Goal: Task Accomplishment & Management: Complete application form

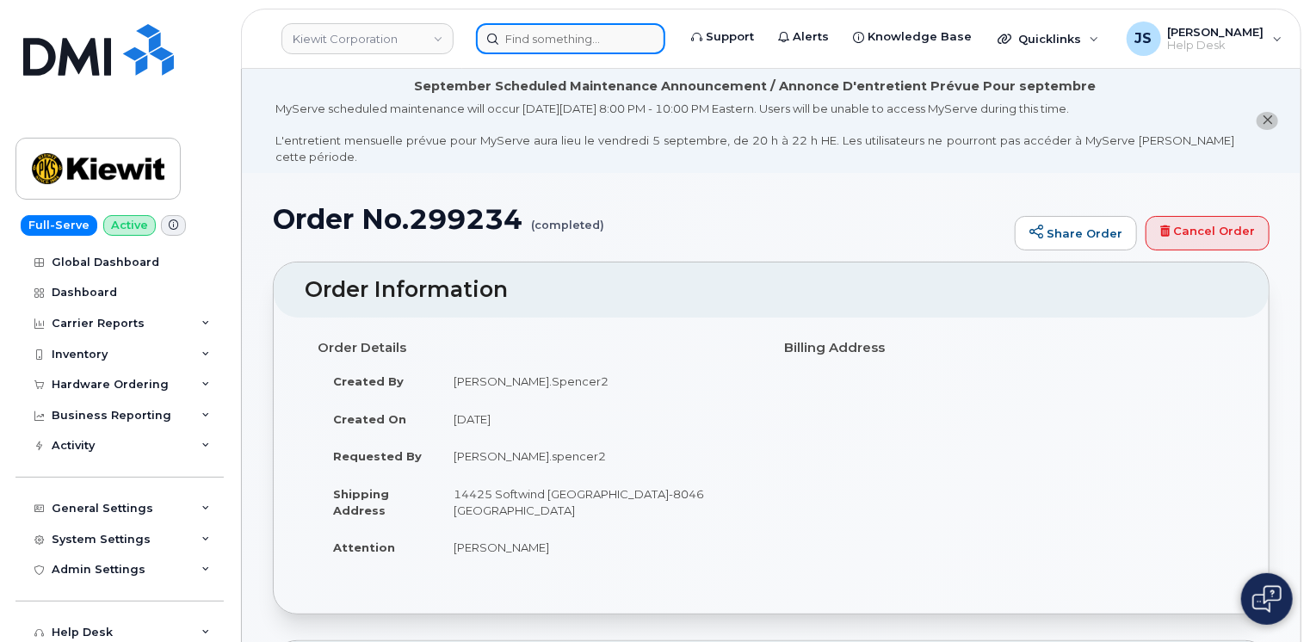
click at [528, 40] on input at bounding box center [570, 38] width 189 height 31
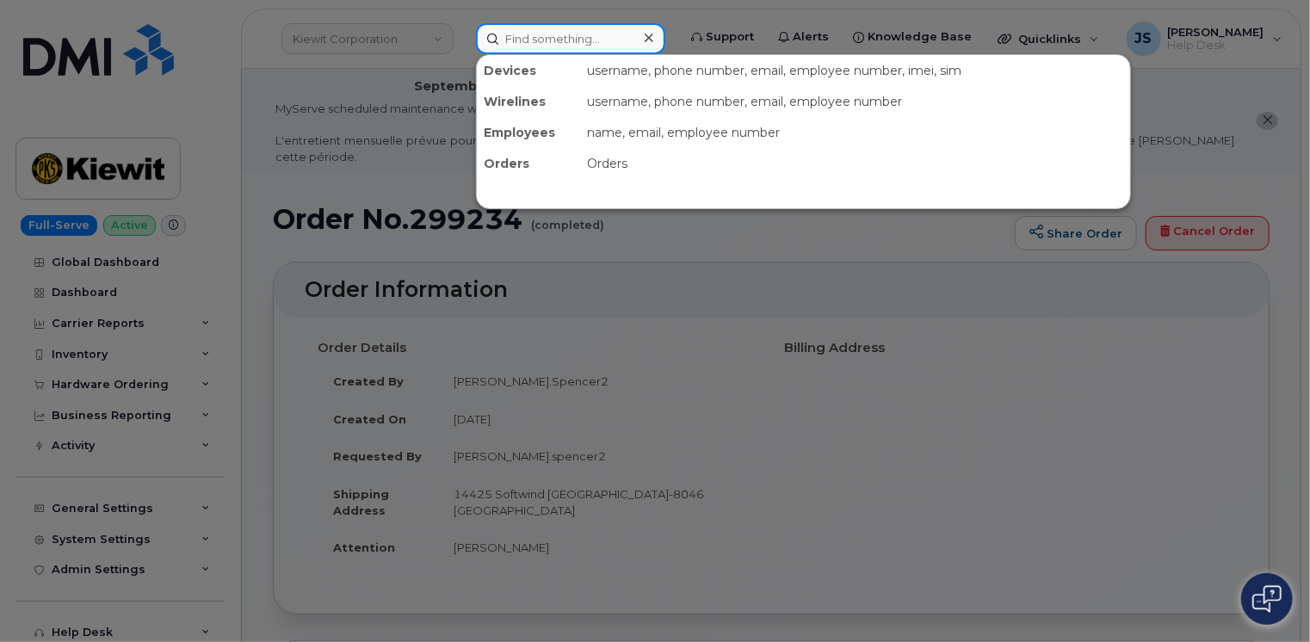
paste input "2019541595"
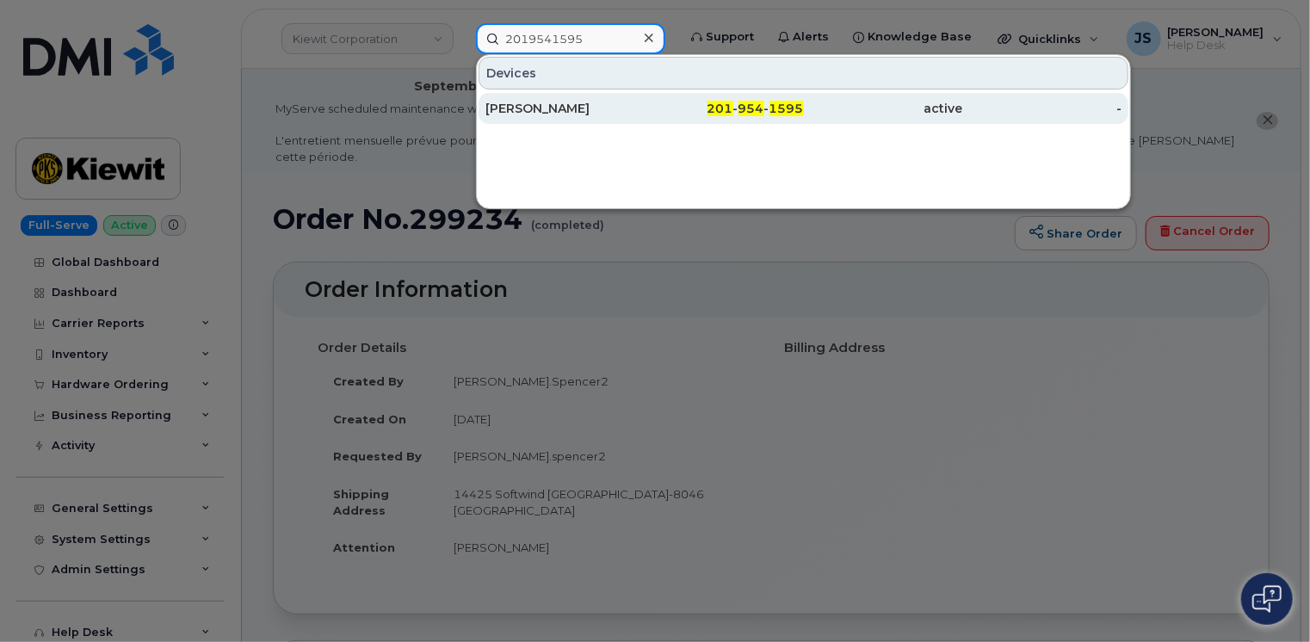
type input "2019541595"
click at [576, 108] on div "[PERSON_NAME]" at bounding box center [564, 108] width 159 height 17
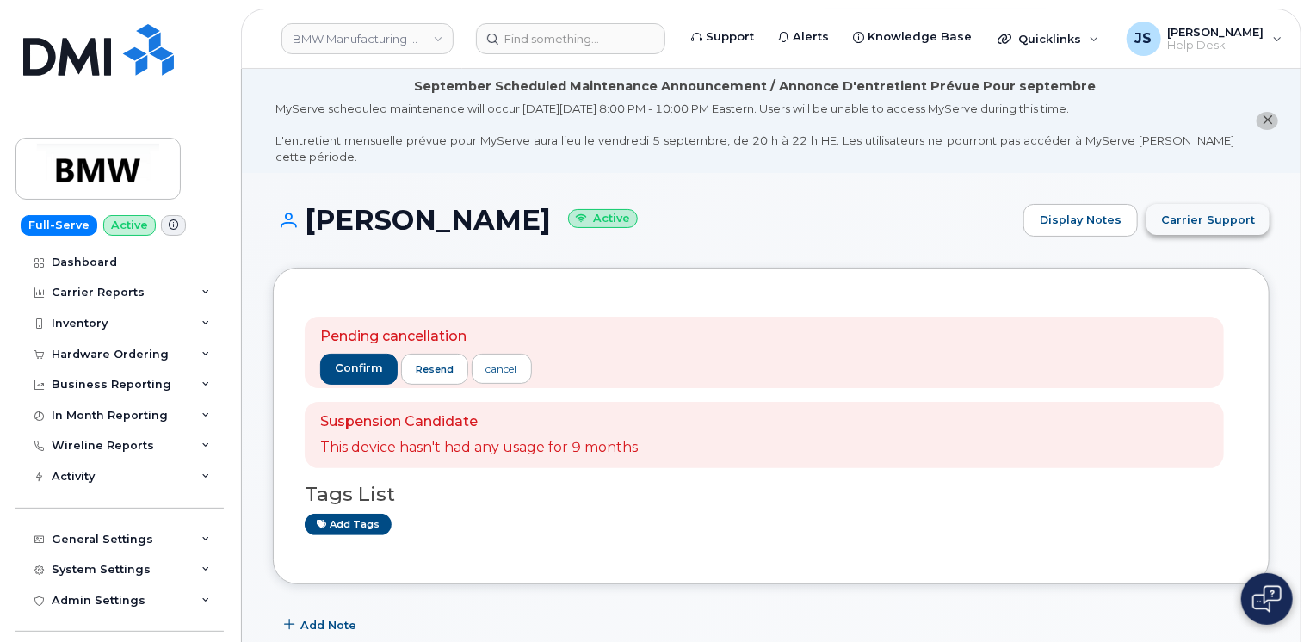
click at [1227, 212] on span "Carrier Support" at bounding box center [1208, 220] width 94 height 16
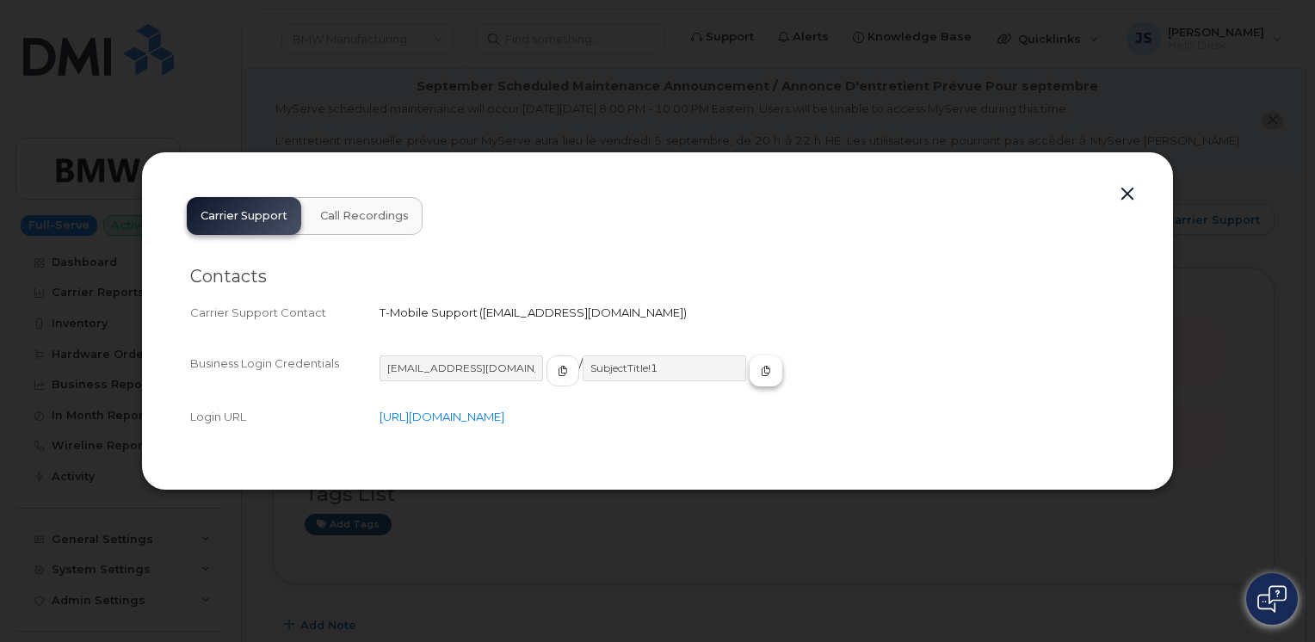
click at [761, 371] on icon "button" at bounding box center [766, 371] width 10 height 10
click at [1123, 194] on button "button" at bounding box center [1128, 194] width 26 height 24
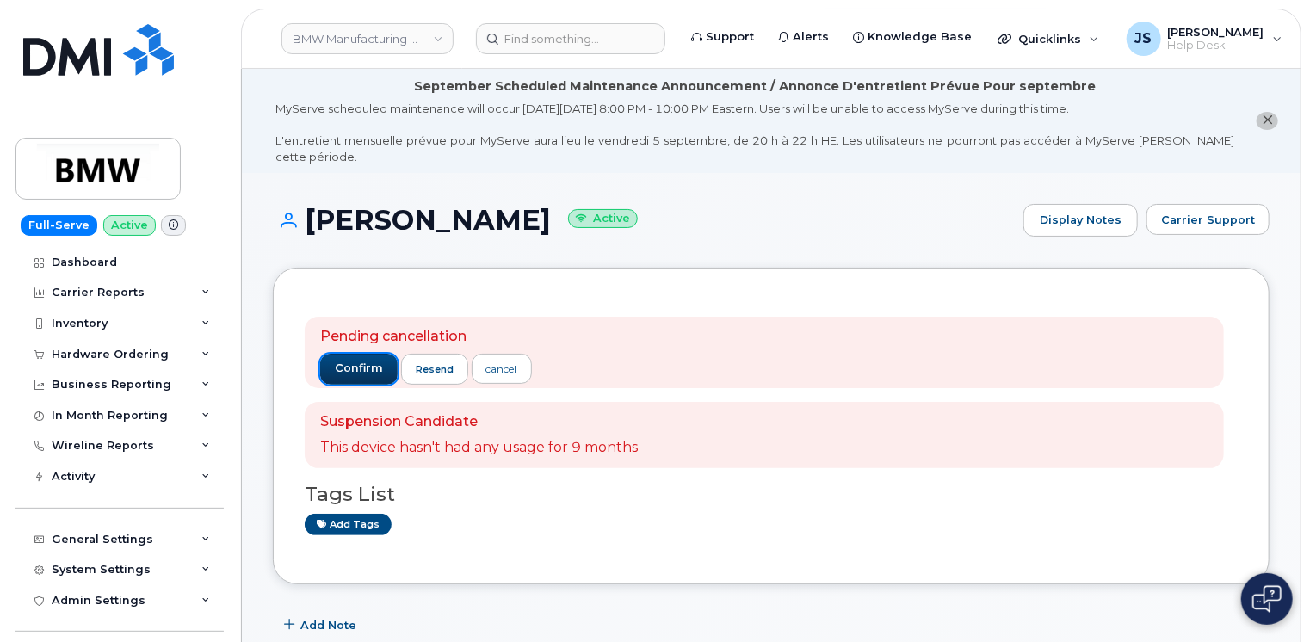
click at [328, 354] on button "confirm" at bounding box center [358, 369] width 77 height 31
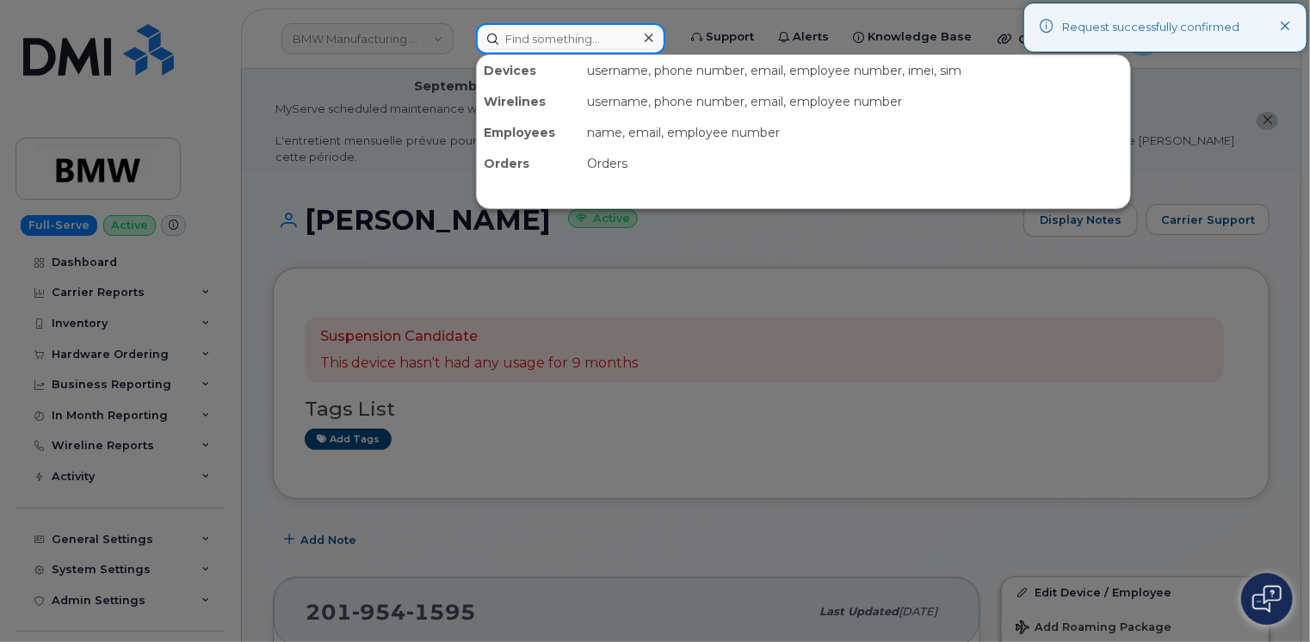
paste input "2019541595"
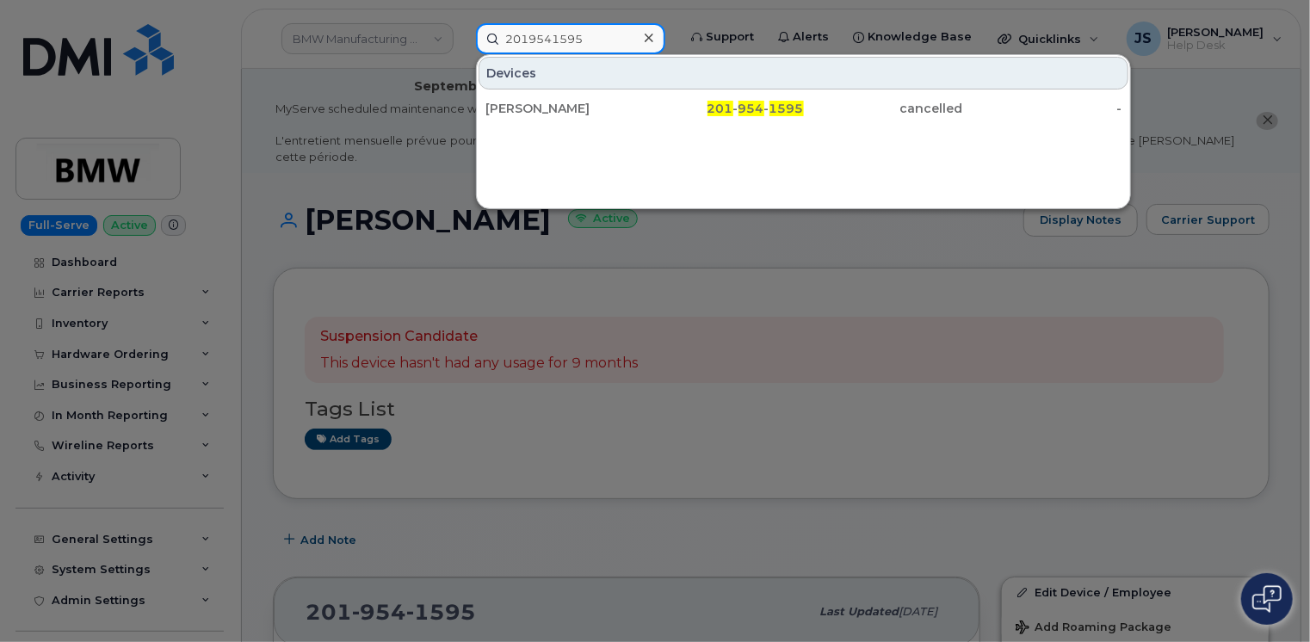
click at [575, 33] on input "2019541595" at bounding box center [570, 38] width 189 height 31
paste input "98217"
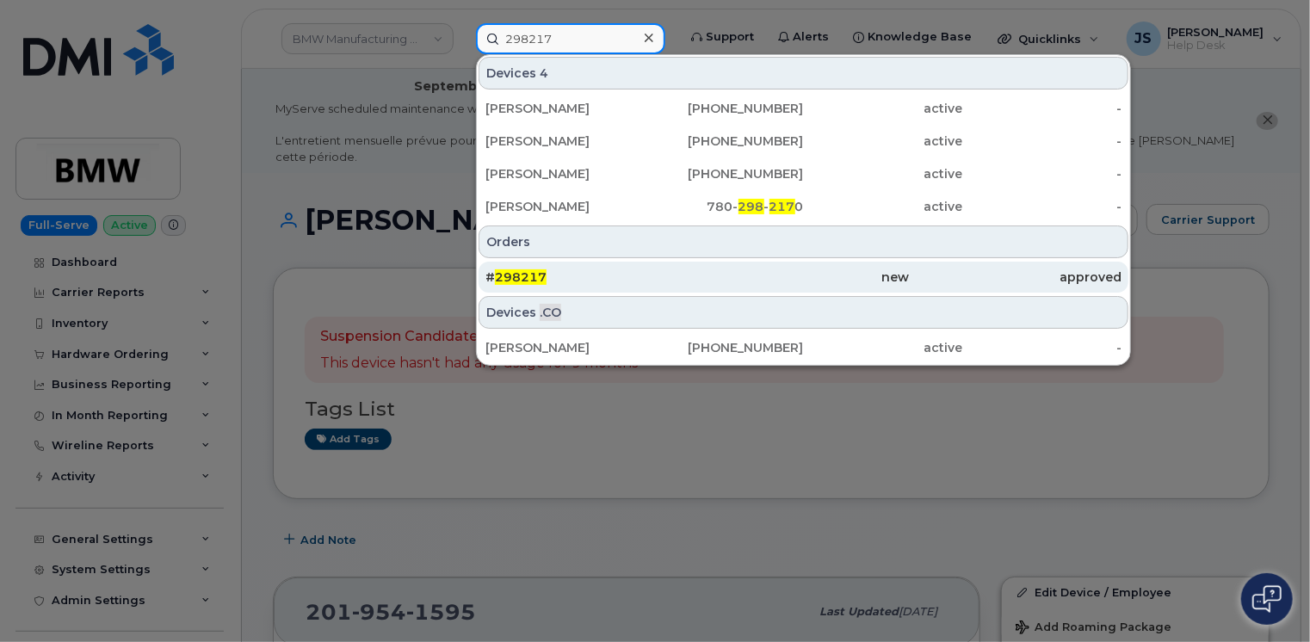
type input "298217"
click at [704, 275] on div "new" at bounding box center [803, 277] width 212 height 17
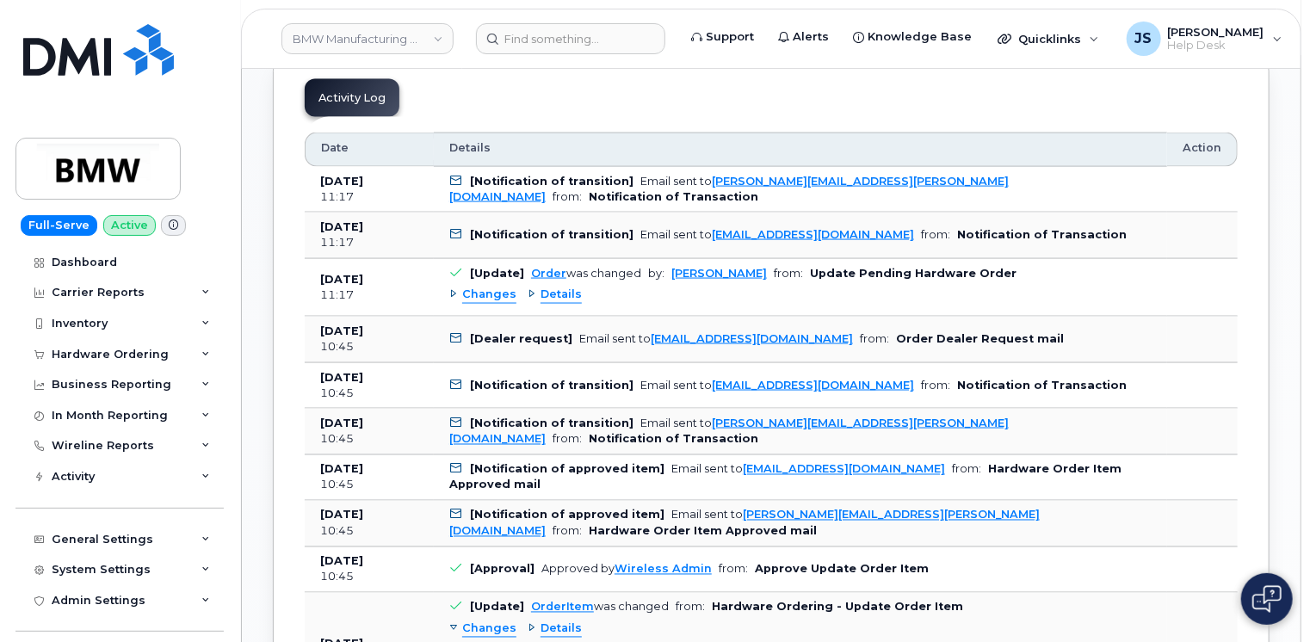
scroll to position [1205, 0]
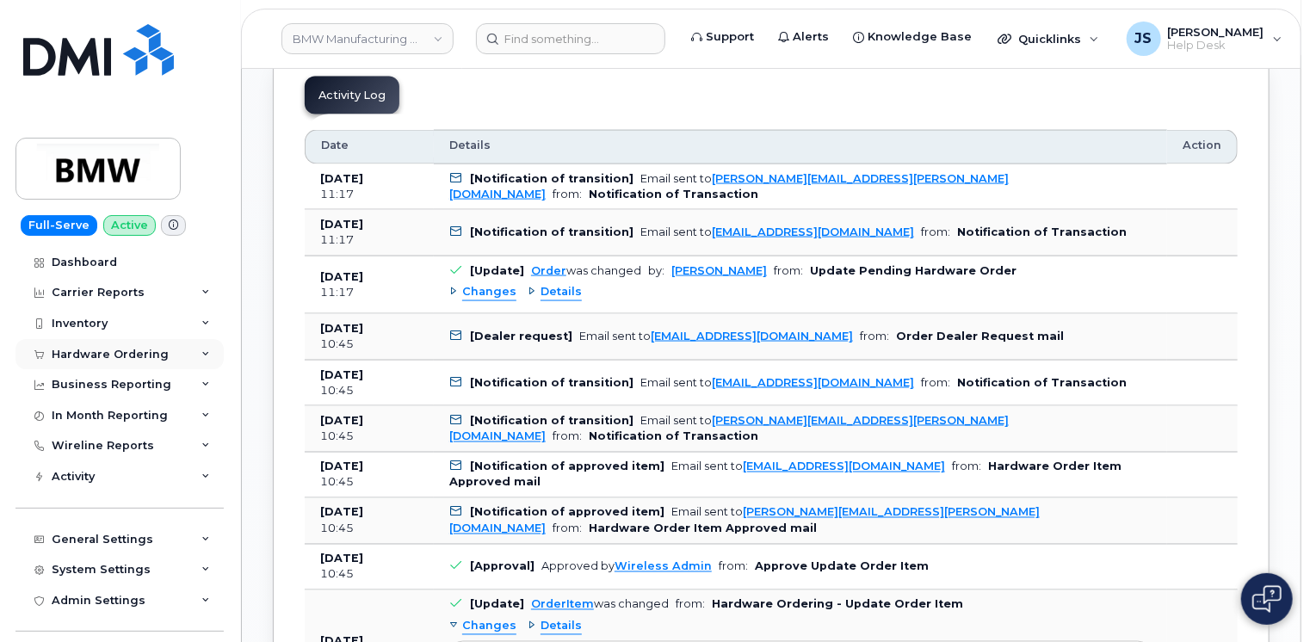
click at [194, 355] on div "Hardware Ordering" at bounding box center [119, 354] width 208 height 31
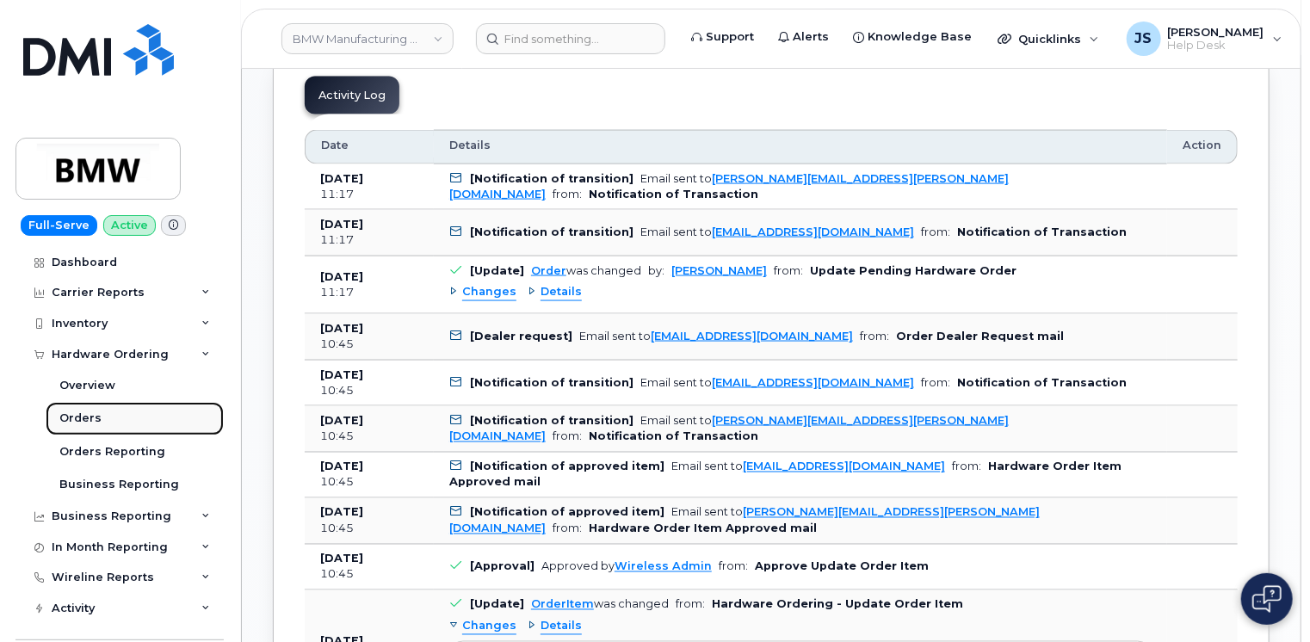
click at [103, 423] on link "Orders" at bounding box center [135, 418] width 178 height 33
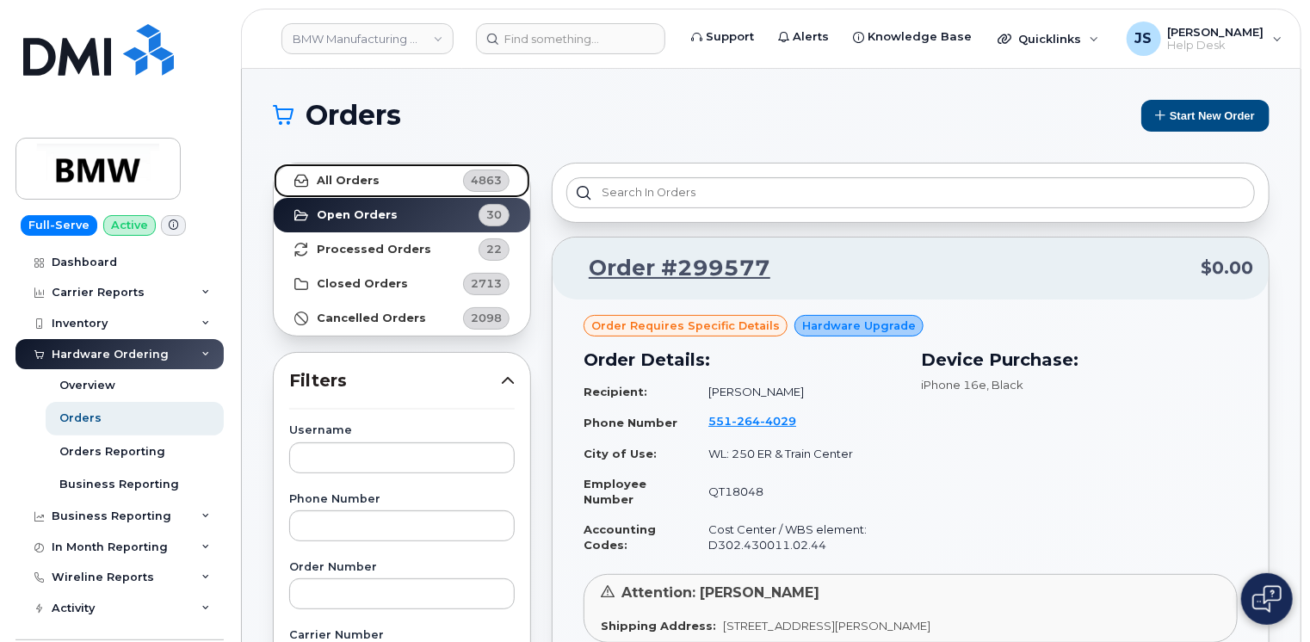
click at [349, 188] on link "All Orders 4863" at bounding box center [402, 181] width 256 height 34
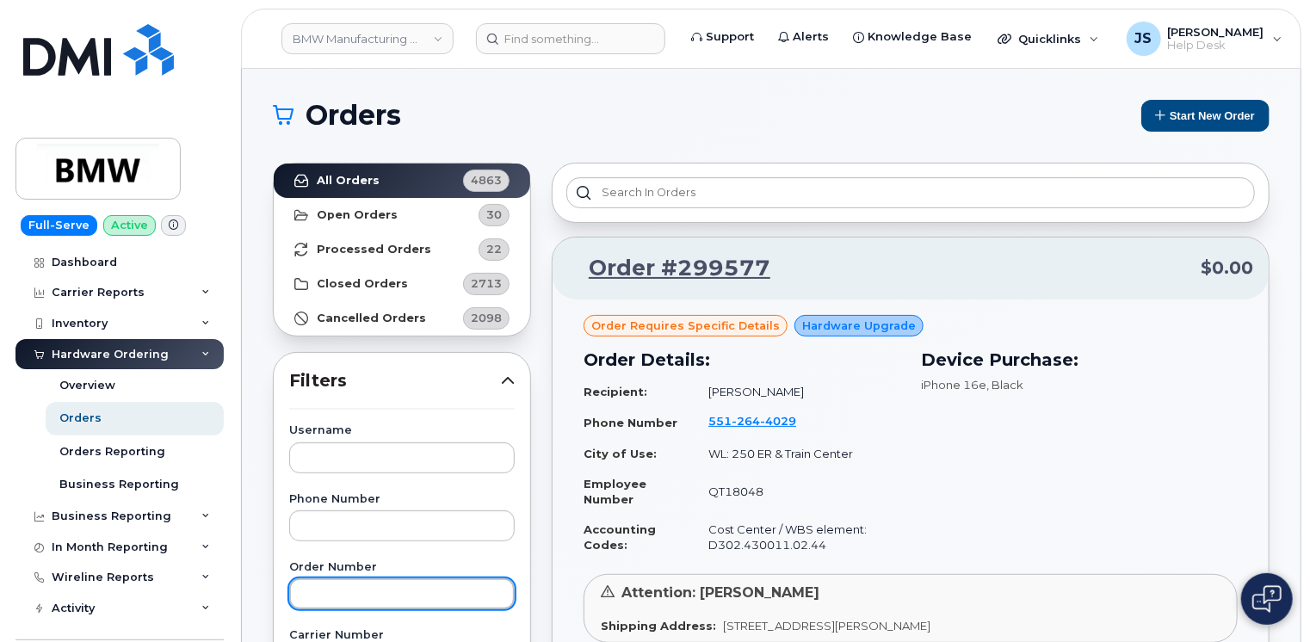
drag, startPoint x: 336, startPoint y: 608, endPoint x: 318, endPoint y: 590, distance: 25.0
paste input "298217"
type input "298217"
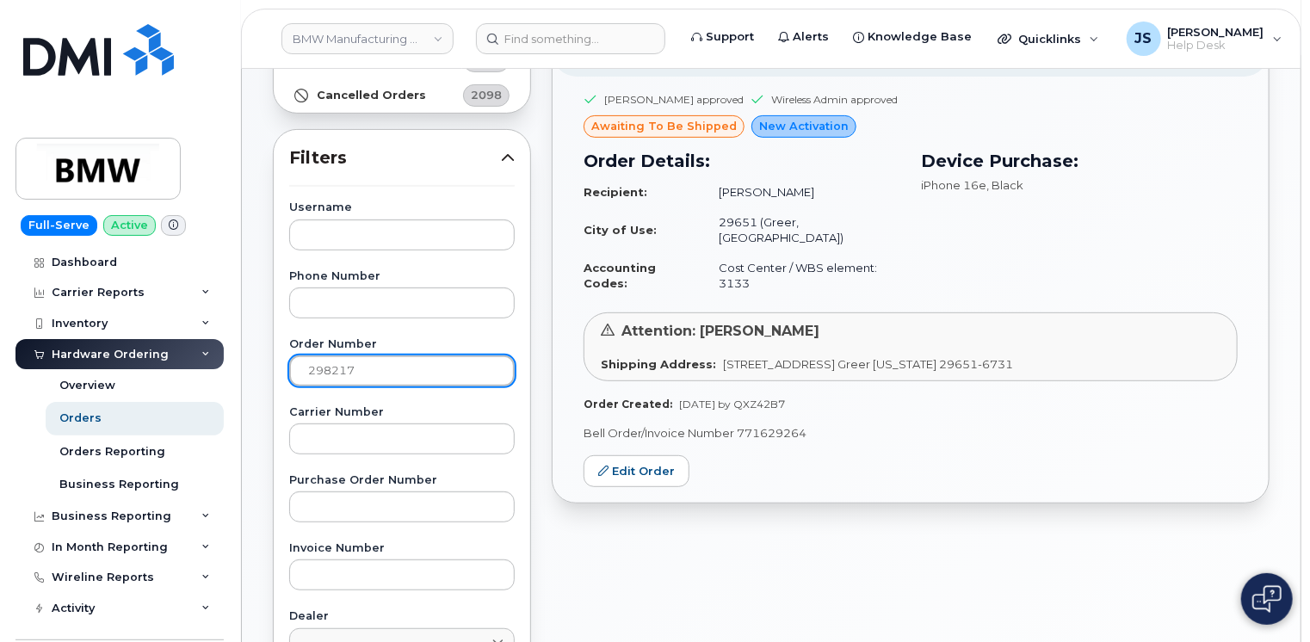
scroll to position [258, 0]
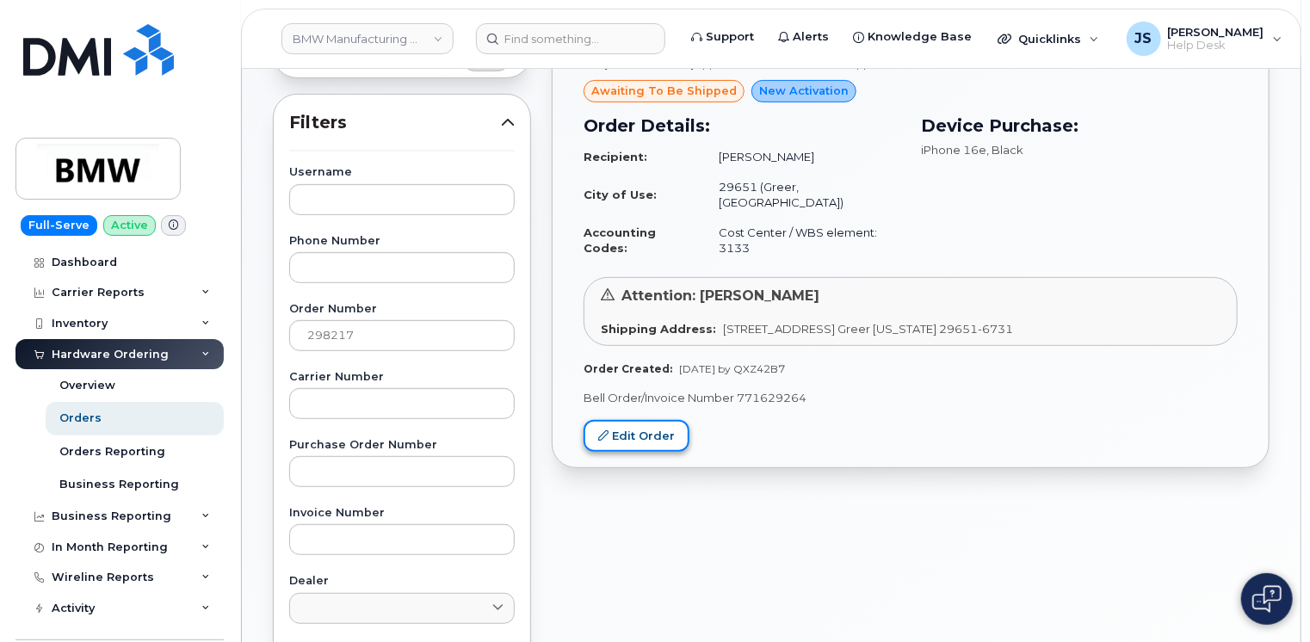
click at [604, 441] on link "Edit Order" at bounding box center [636, 436] width 106 height 32
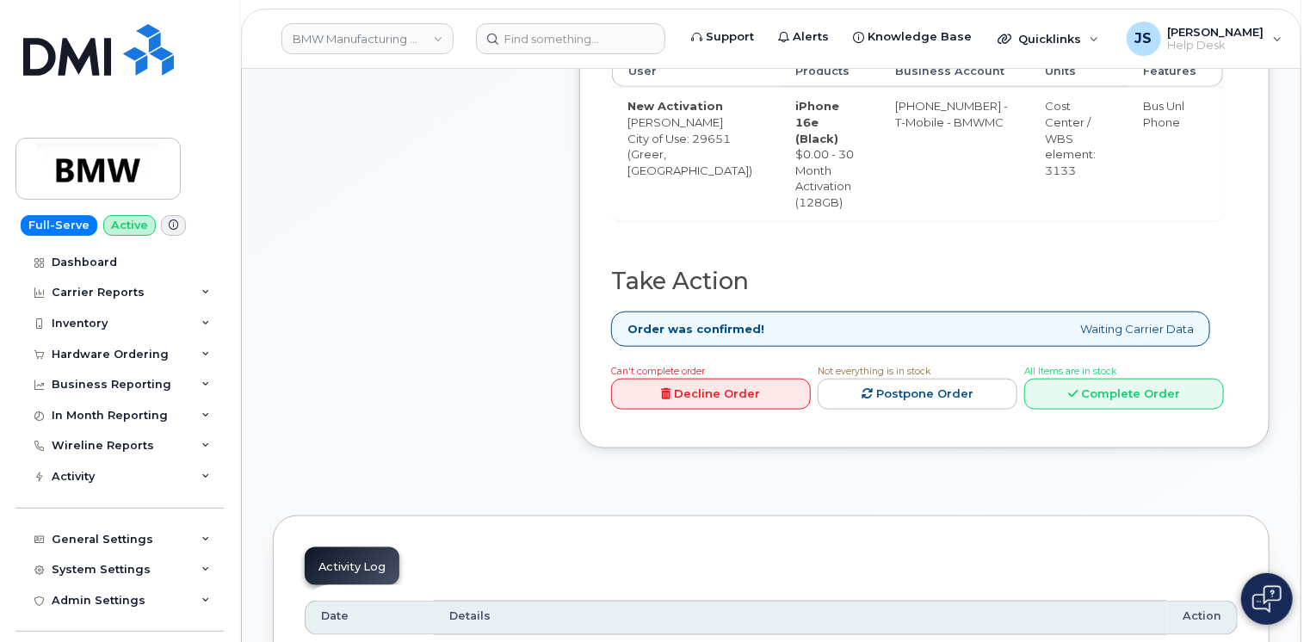
scroll to position [861, 0]
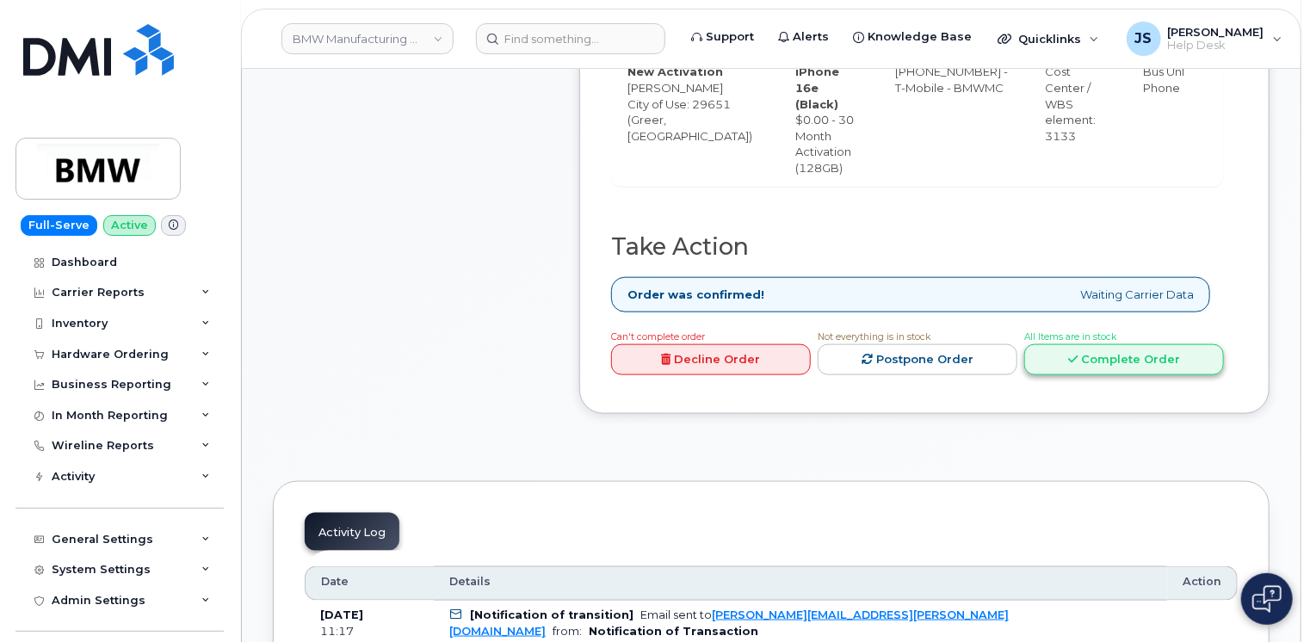
click at [1180, 376] on link "Complete Order" at bounding box center [1124, 360] width 200 height 32
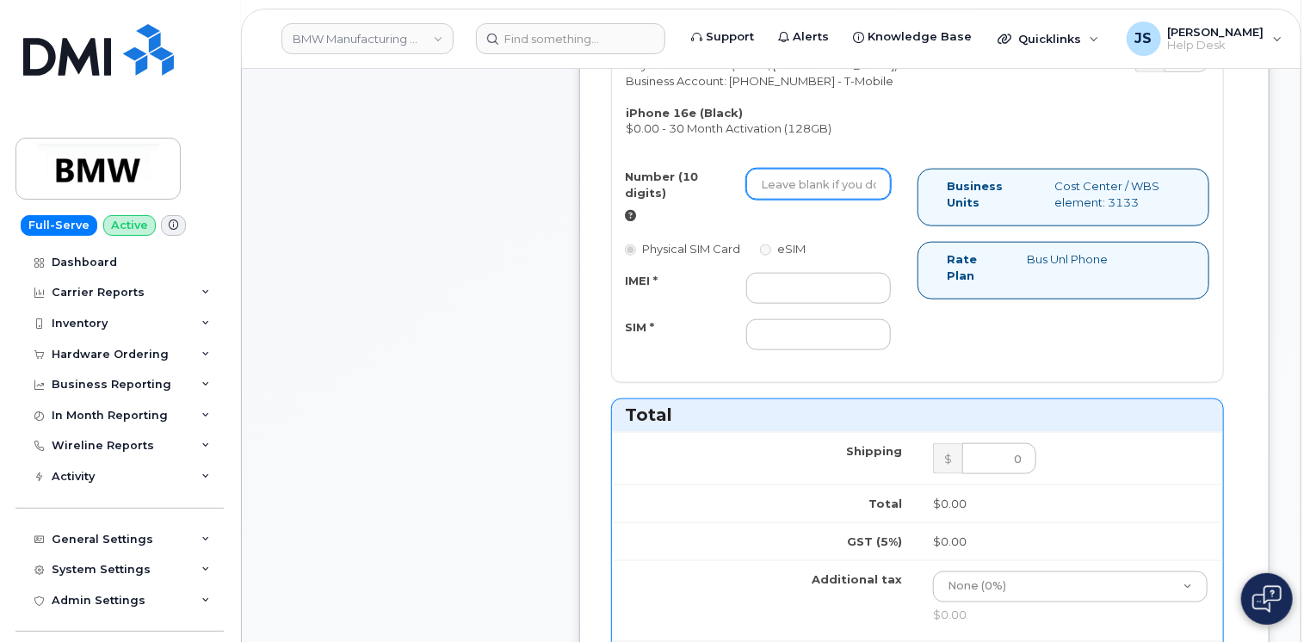
drag, startPoint x: 777, startPoint y: 181, endPoint x: 764, endPoint y: 197, distance: 20.8
drag, startPoint x: 764, startPoint y: 197, endPoint x: 756, endPoint y: 191, distance: 9.8
paste input "8647052985"
type input "8647052985"
paste input "351418497489368"
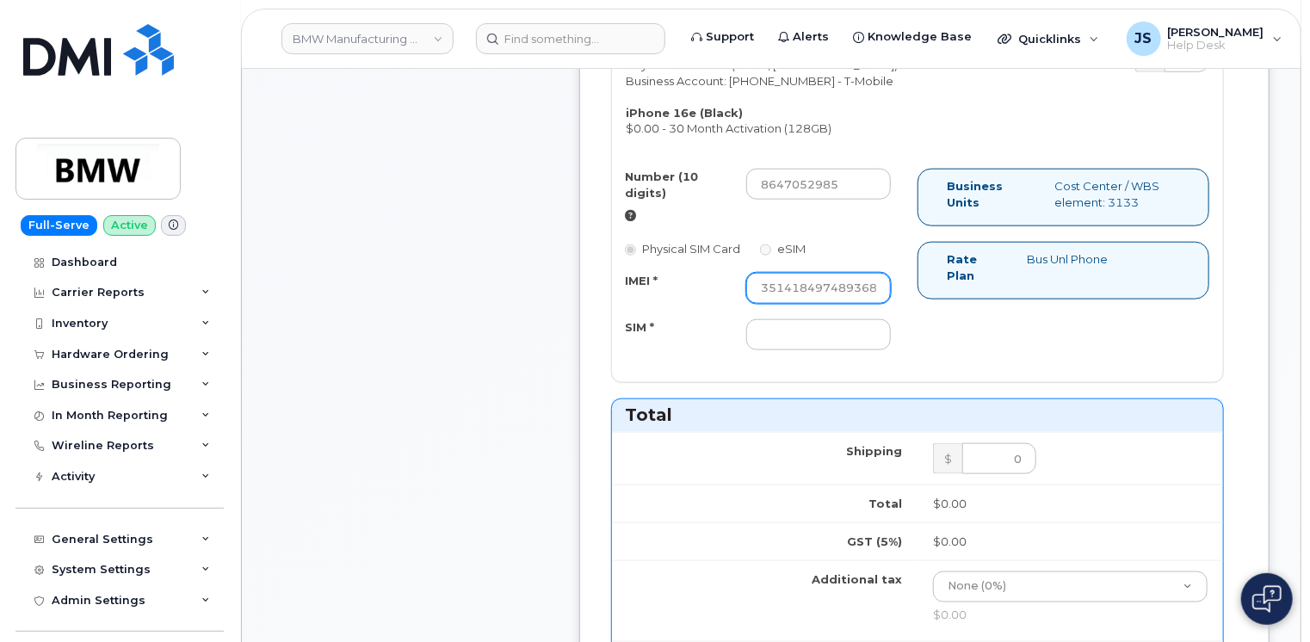
type input "351418497489368"
paste input "8901260124764953794"
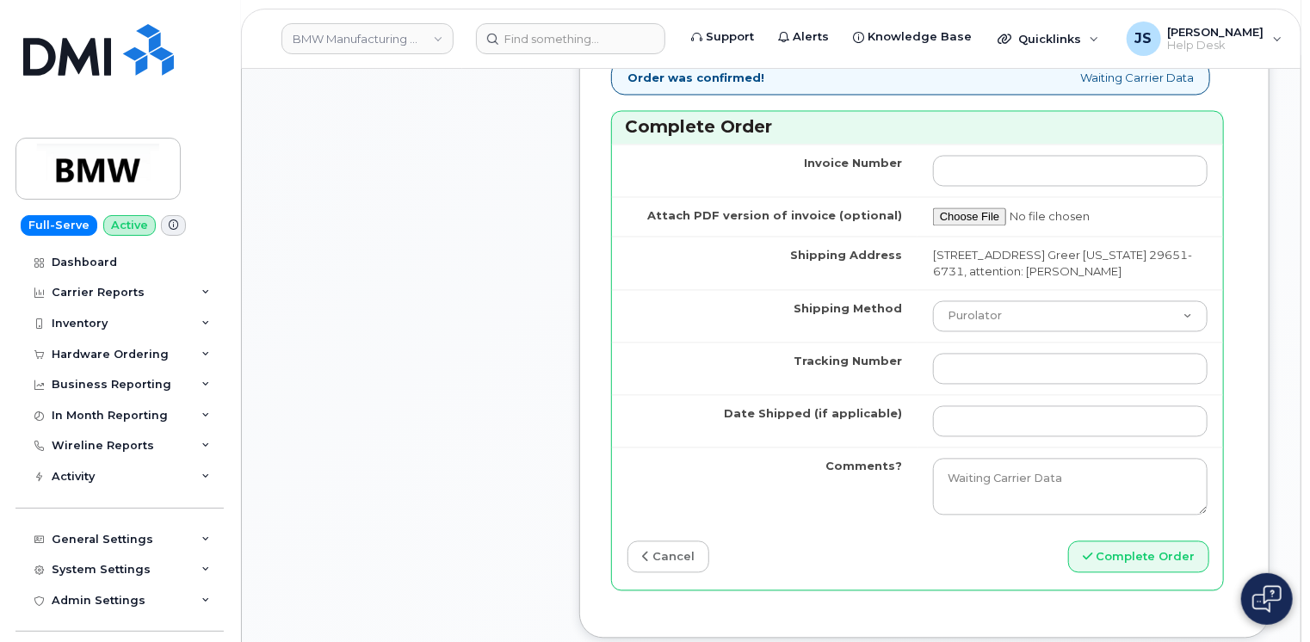
scroll to position [1721, 0]
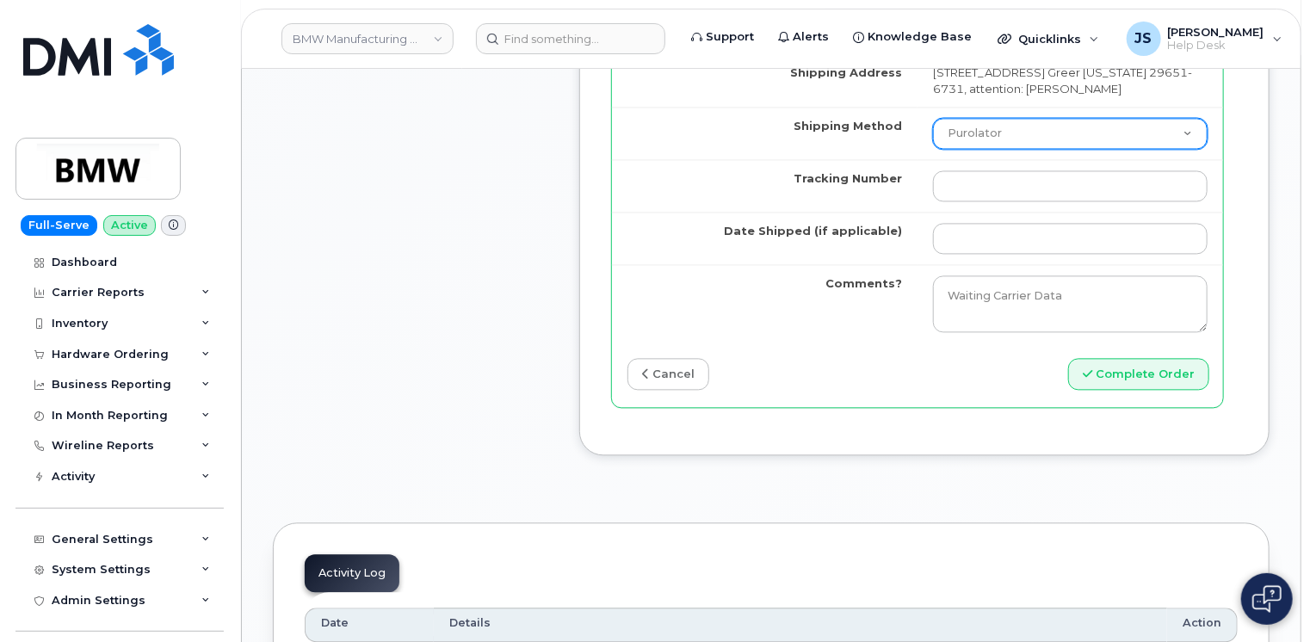
type input "8901260124764953794"
click at [1053, 149] on select "Purolator UPS FedEx Canada Post Courier Other Drop Off Pick Up" at bounding box center [1070, 133] width 275 height 31
select select "UPS"
click at [933, 144] on select "Purolator UPS FedEx Canada Post Courier Other Drop Off Pick Up" at bounding box center [1070, 133] width 275 height 31
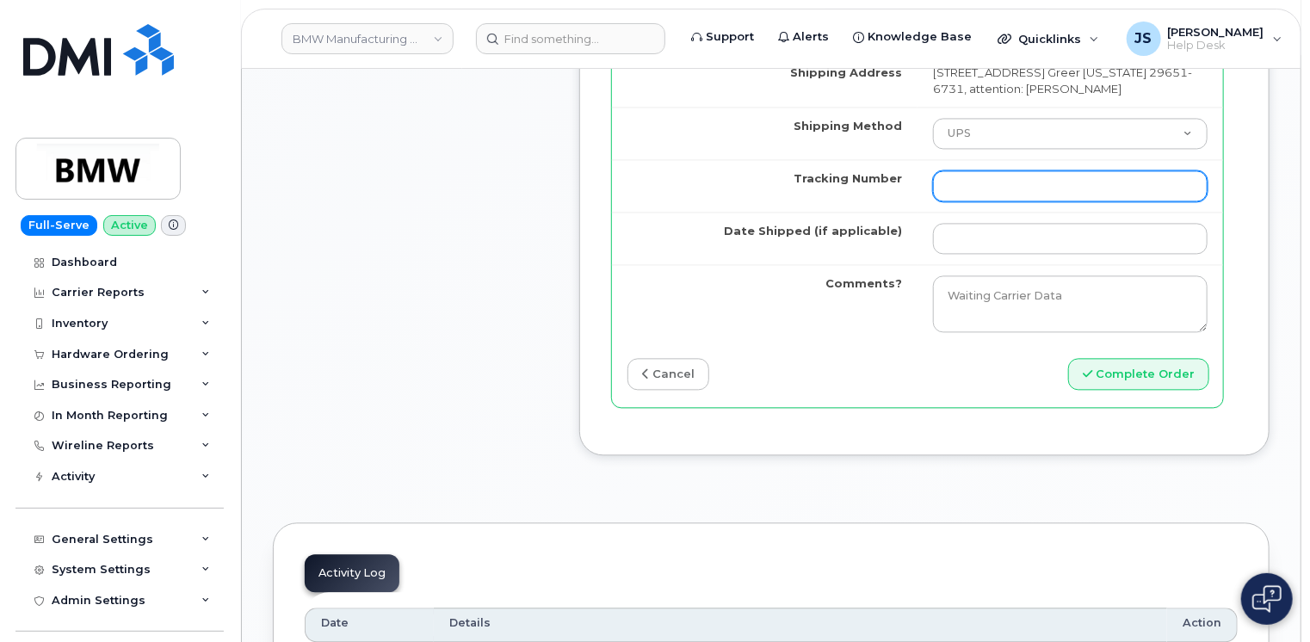
click at [971, 198] on input "Tracking Number" at bounding box center [1070, 185] width 275 height 31
paste input "1ZW0Y5862992358695"
type input "1ZW0Y5862992358695"
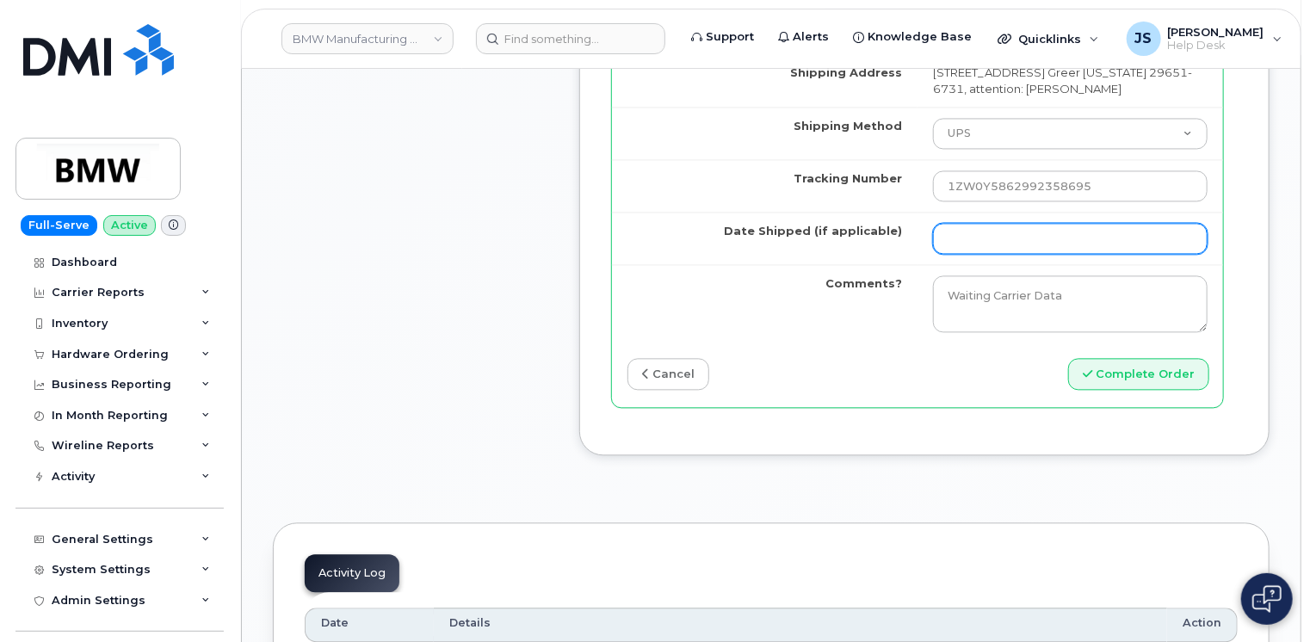
click at [954, 254] on input "Date Shipped (if applicable)" at bounding box center [1070, 238] width 275 height 31
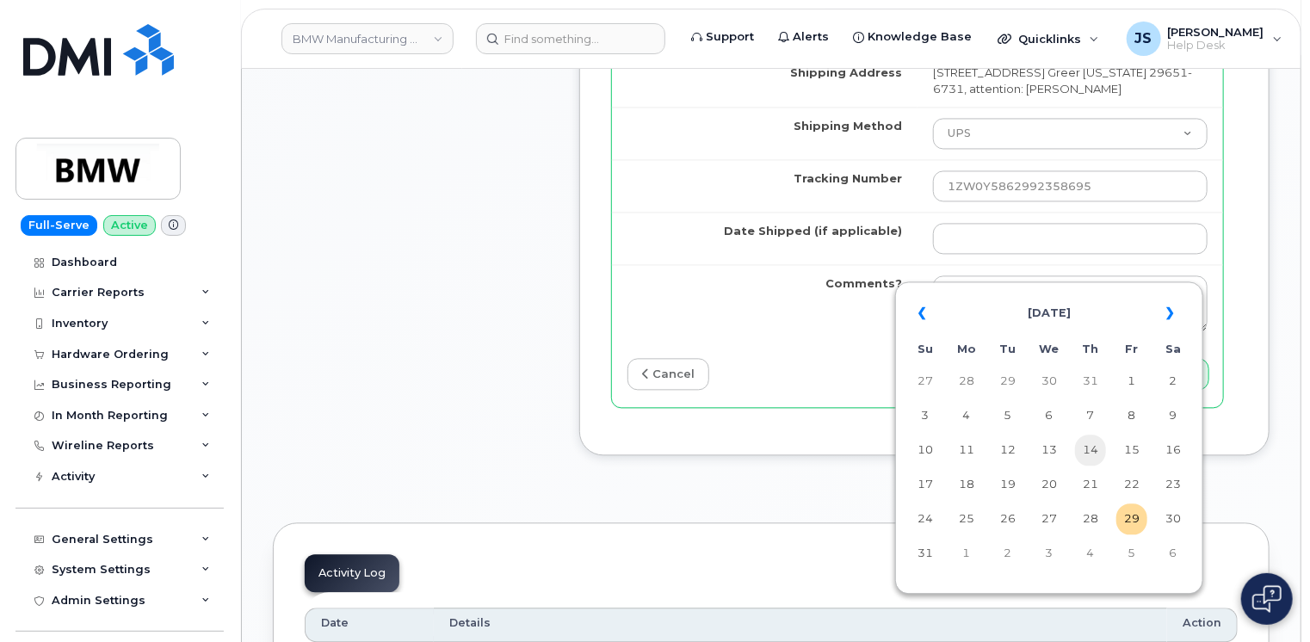
click at [1089, 455] on td "14" at bounding box center [1090, 450] width 31 height 31
click at [1027, 254] on input "2025-08-14" at bounding box center [1070, 238] width 275 height 31
click at [1142, 452] on td "15" at bounding box center [1131, 450] width 31 height 31
type input "[DATE]"
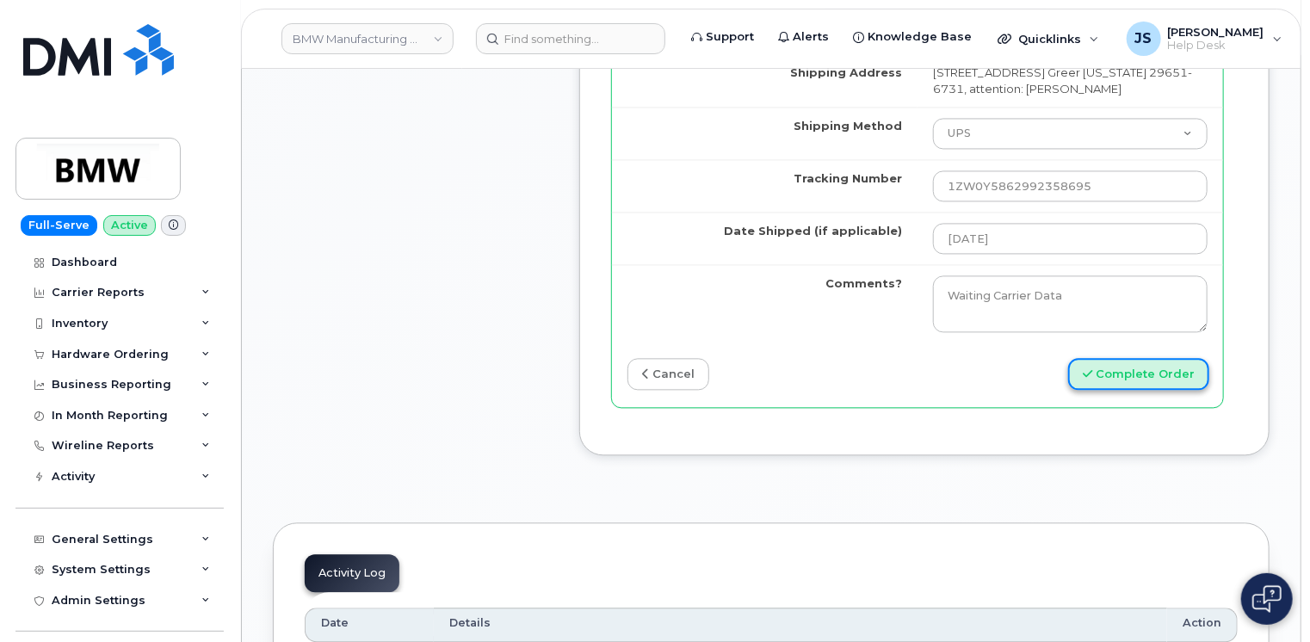
click at [1135, 390] on button "Complete Order" at bounding box center [1138, 374] width 141 height 32
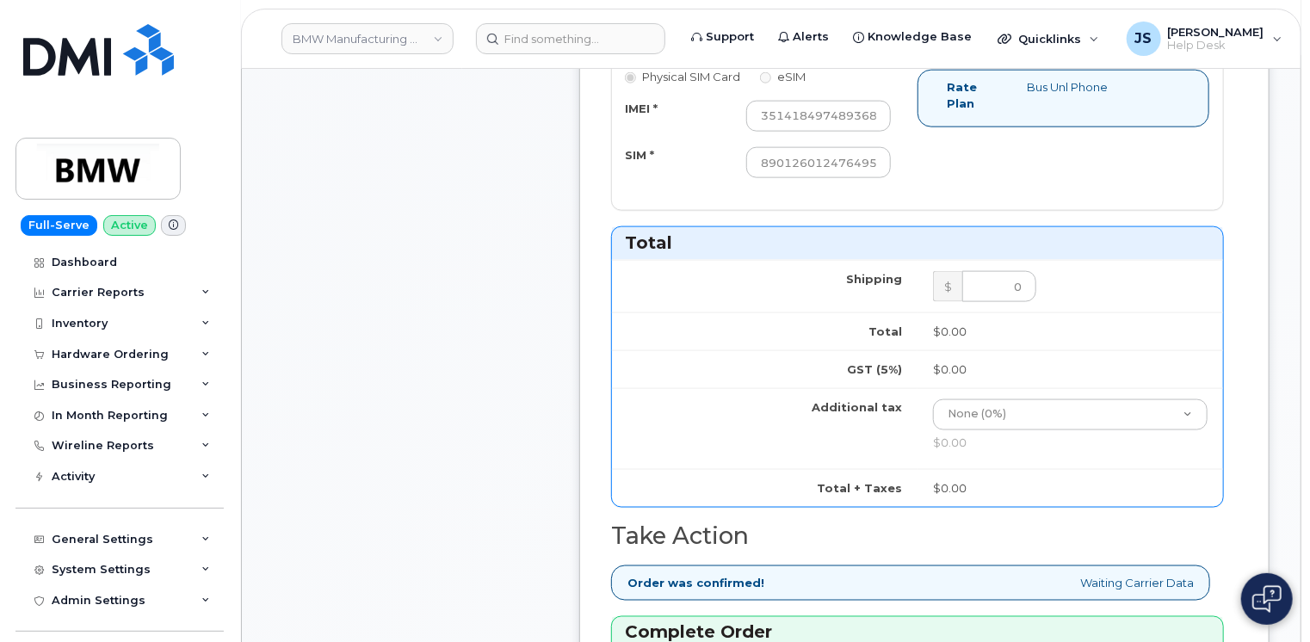
scroll to position [775, 0]
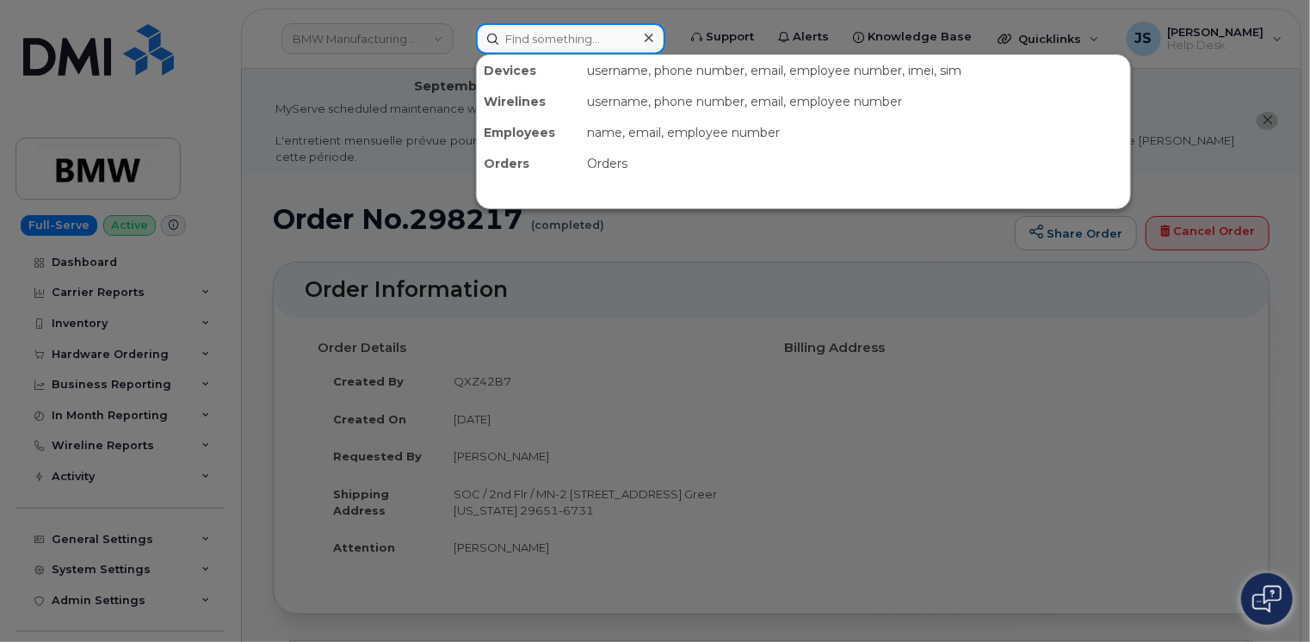
click at [541, 35] on input at bounding box center [570, 38] width 189 height 31
paste input "298134"
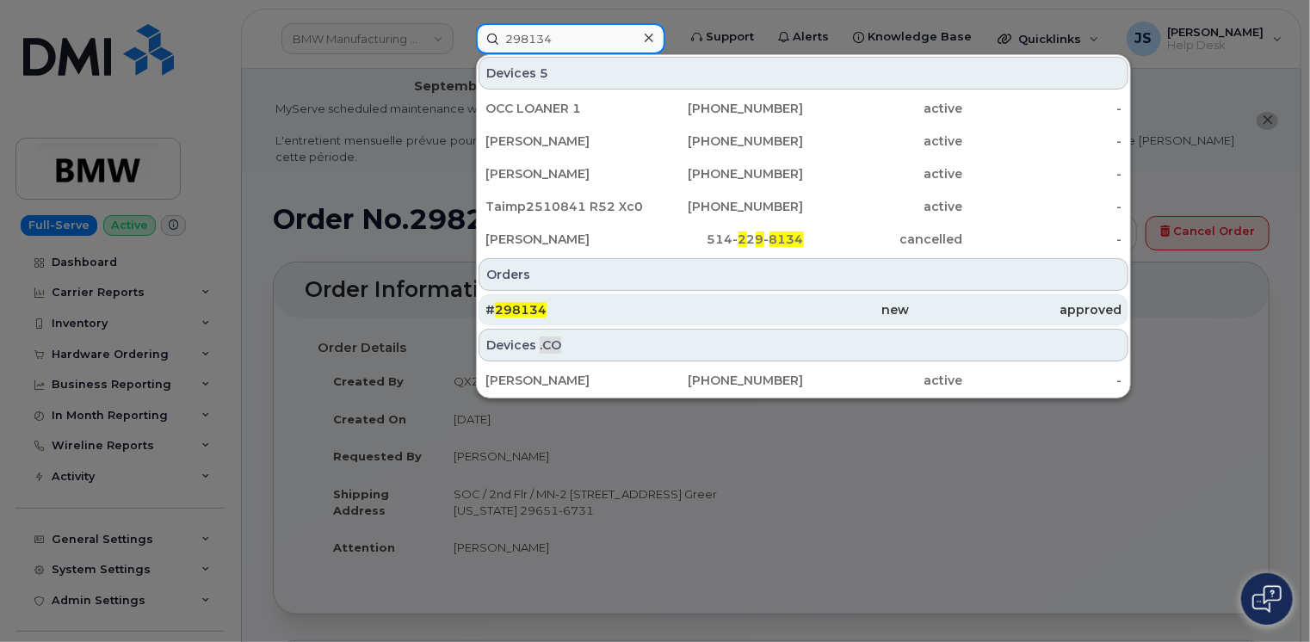
type input "298134"
click at [551, 315] on div "# 298134" at bounding box center [591, 309] width 212 height 17
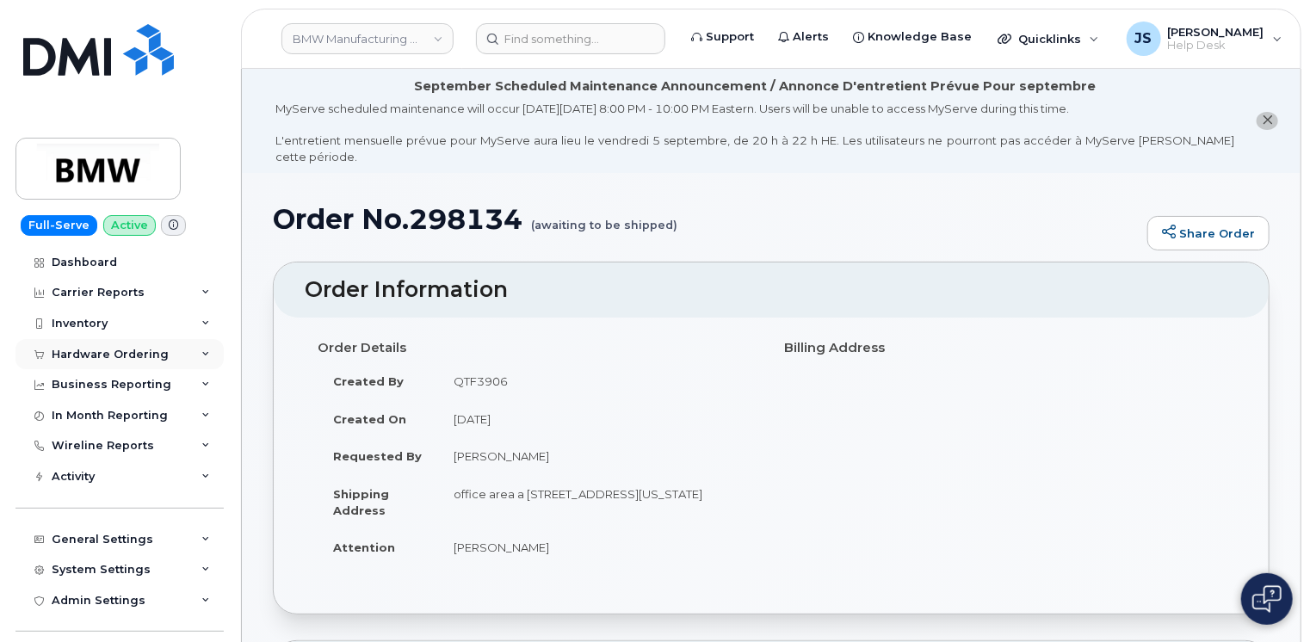
click at [197, 359] on div "Hardware Ordering" at bounding box center [119, 354] width 208 height 31
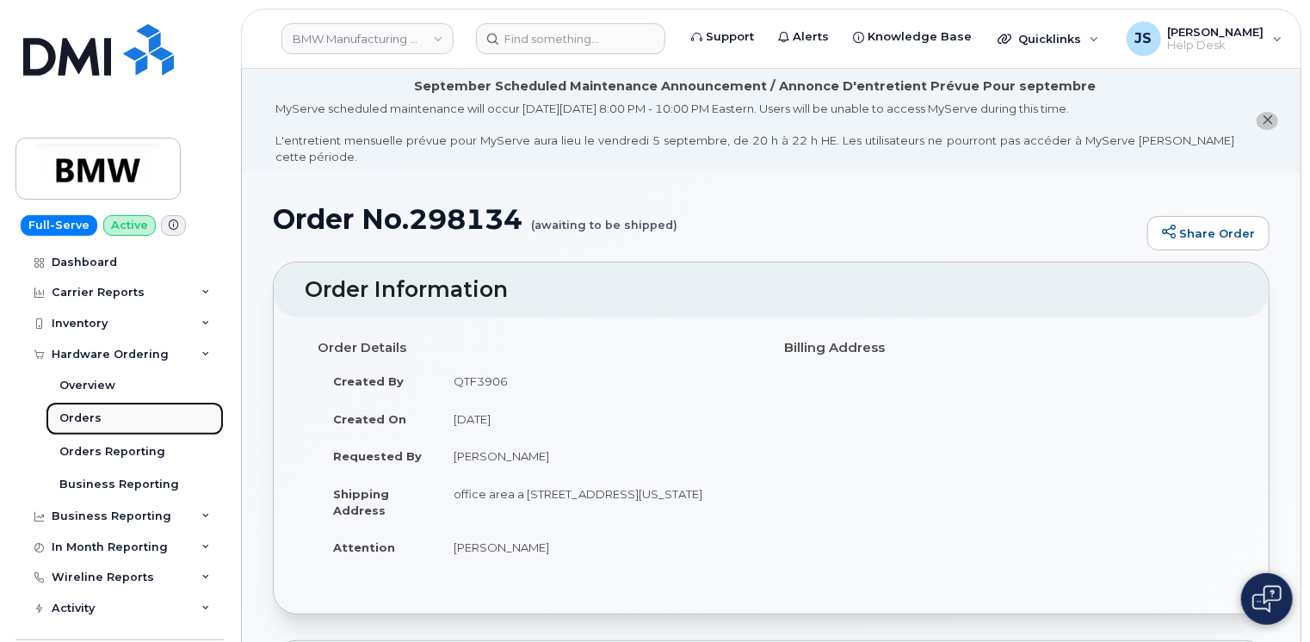
click at [112, 418] on link "Orders" at bounding box center [135, 418] width 178 height 33
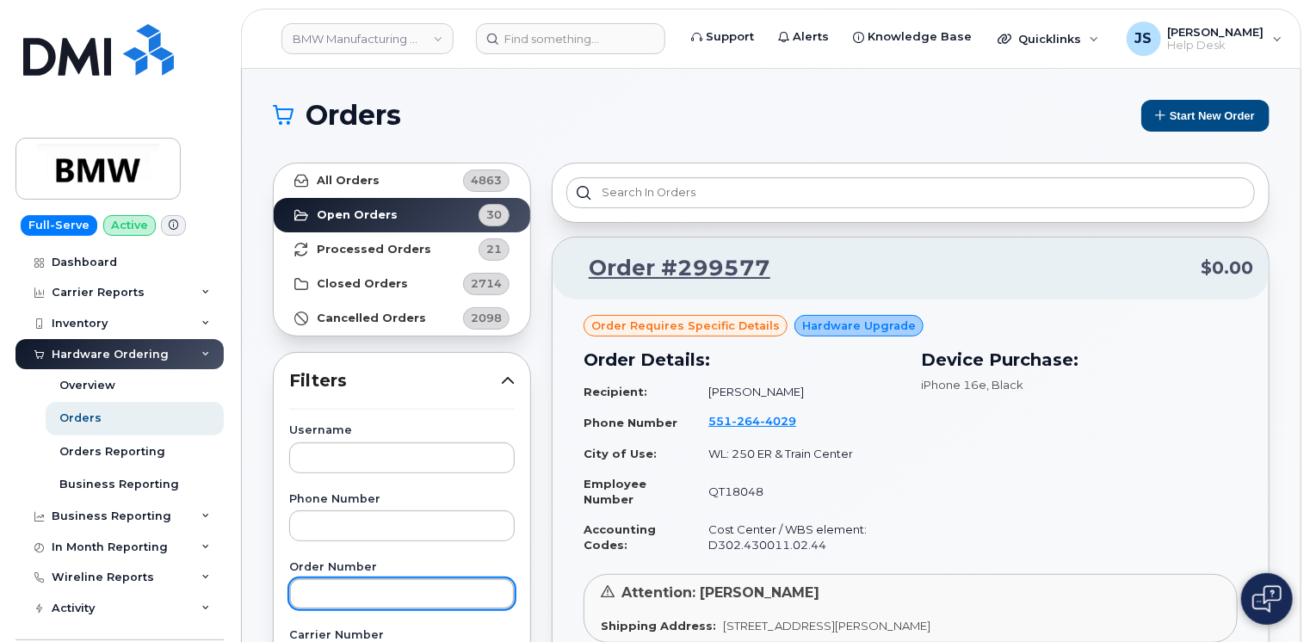
paste input "298134"
type input "298134"
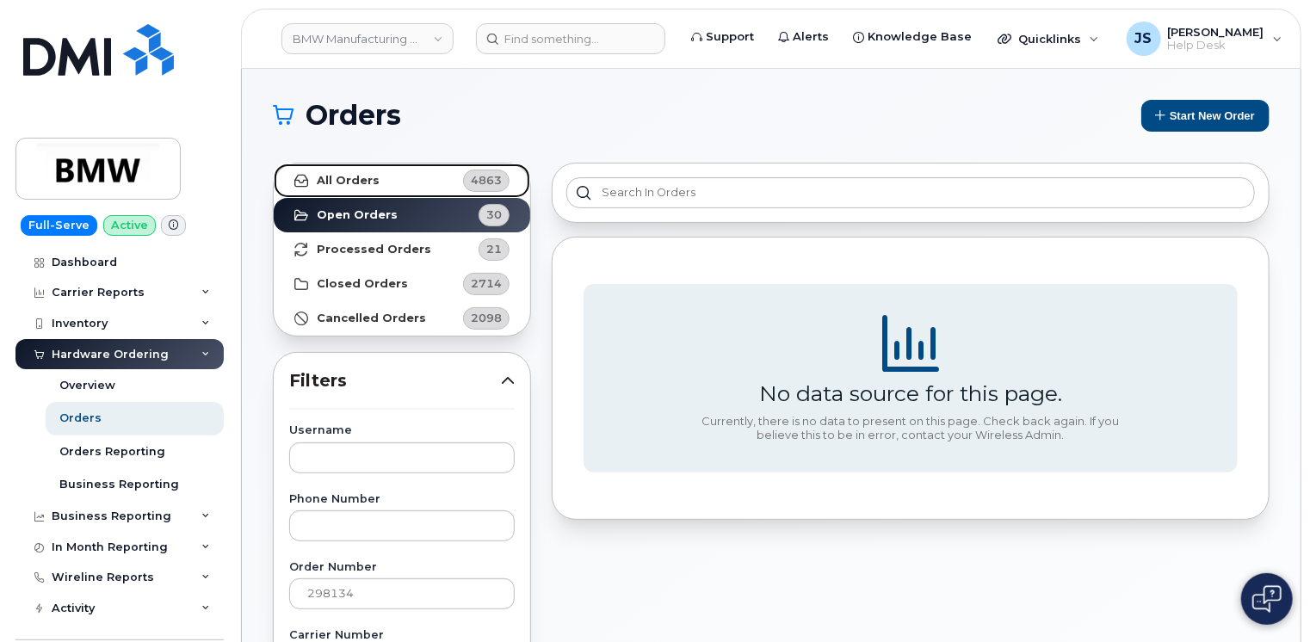
click at [333, 170] on link "All Orders 4863" at bounding box center [402, 181] width 256 height 34
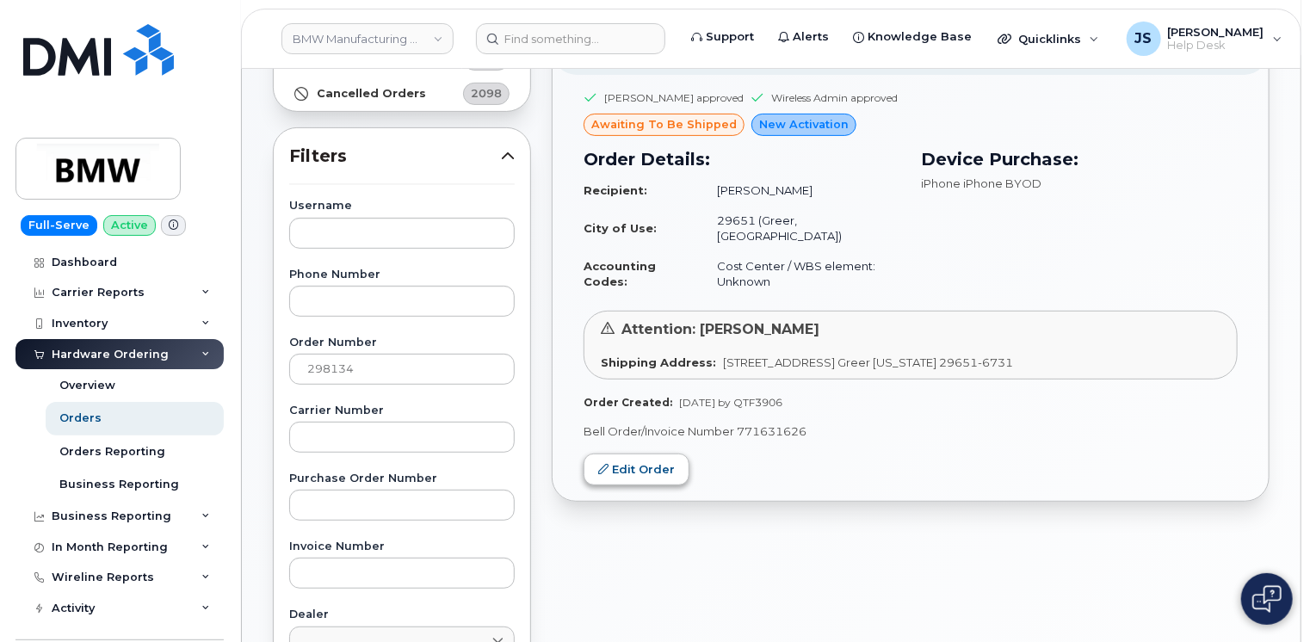
scroll to position [258, 0]
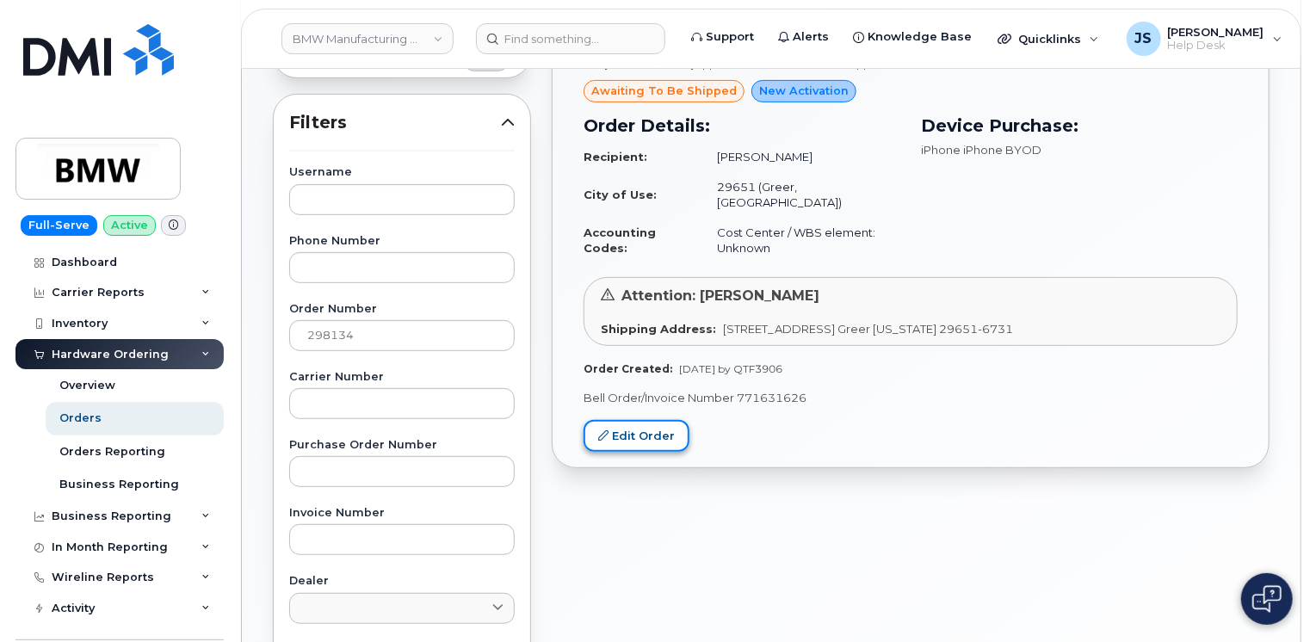
click at [621, 437] on link "Edit Order" at bounding box center [636, 436] width 106 height 32
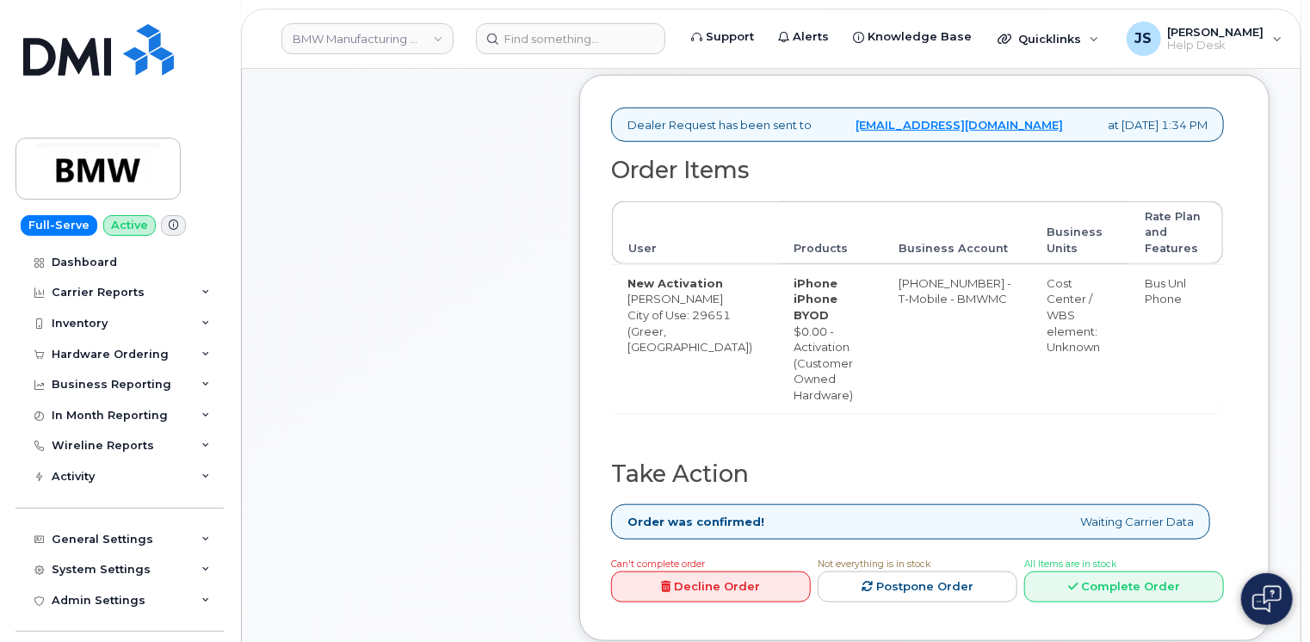
scroll to position [947, 0]
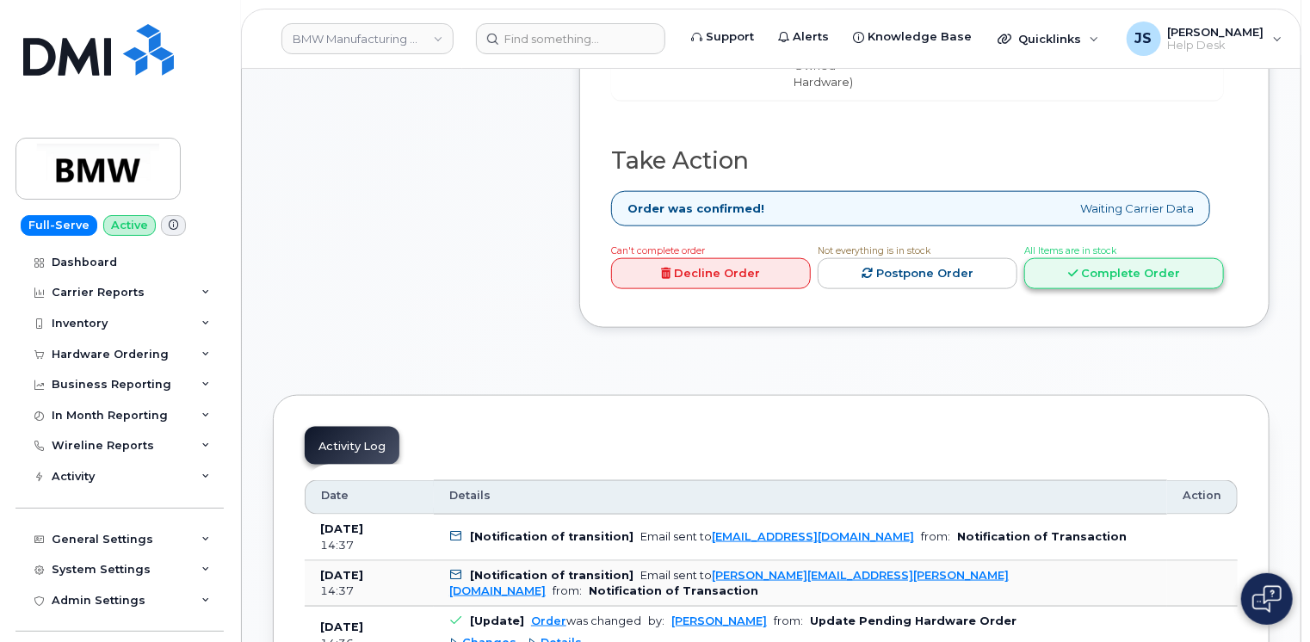
click at [1115, 267] on link "Complete Order" at bounding box center [1124, 274] width 200 height 32
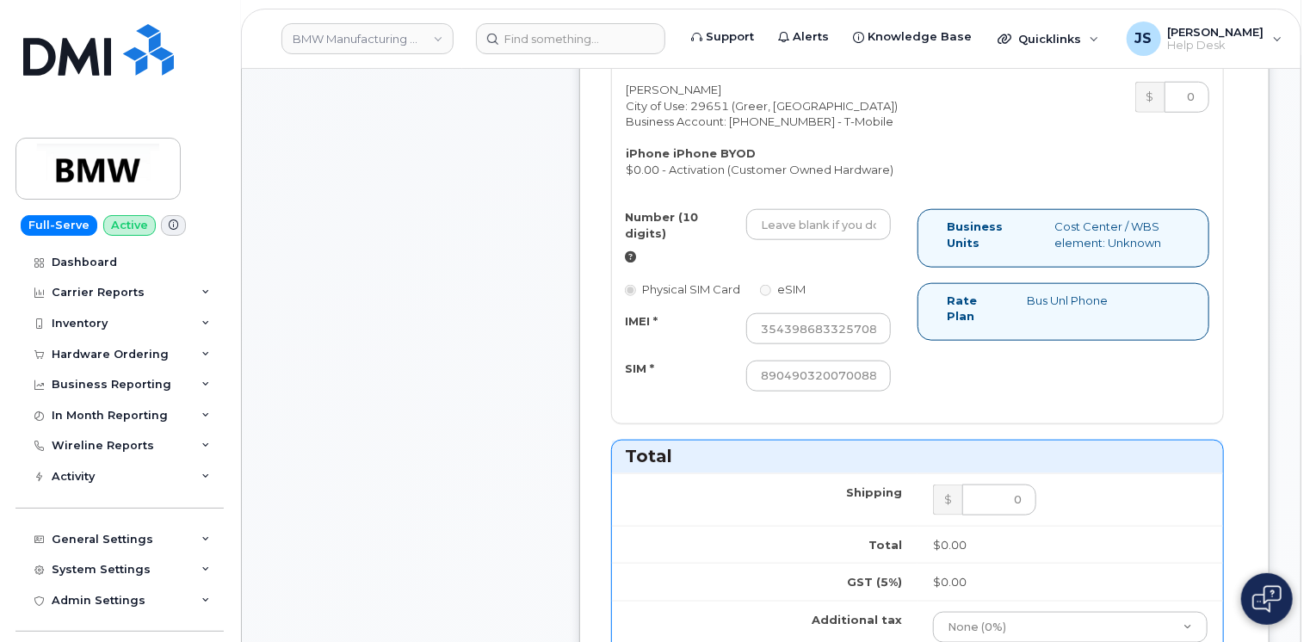
scroll to position [775, 0]
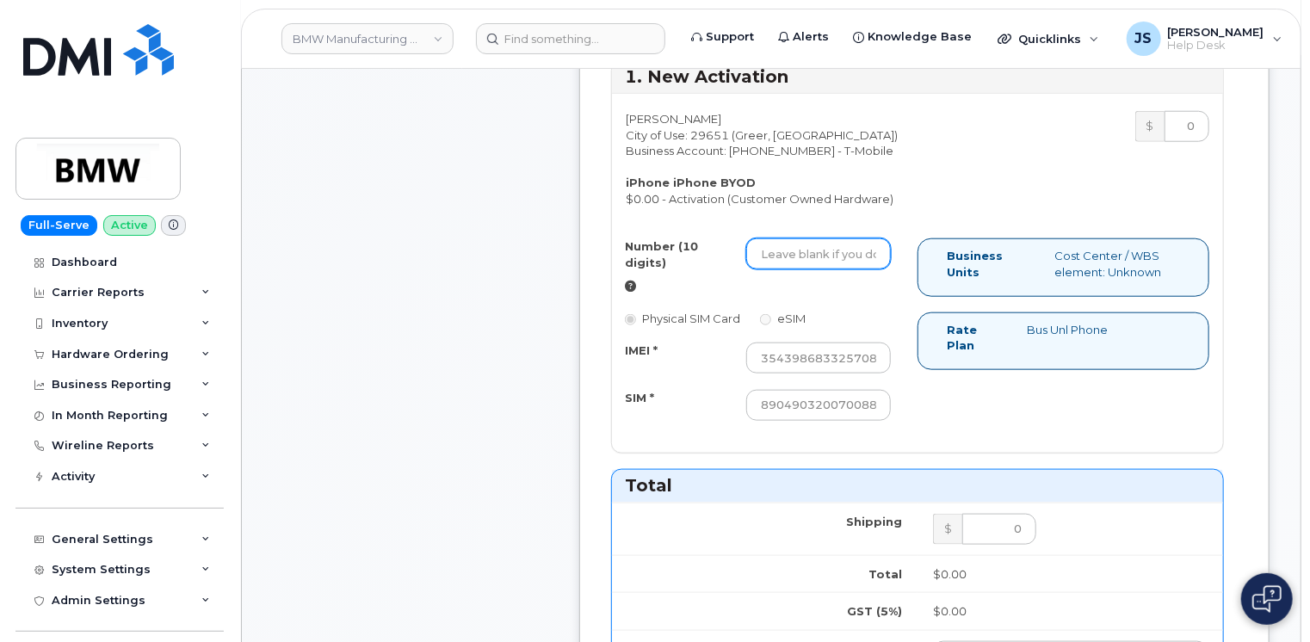
click at [766, 269] on input "Number (10 digits)" at bounding box center [818, 253] width 145 height 31
paste input "8646521008"
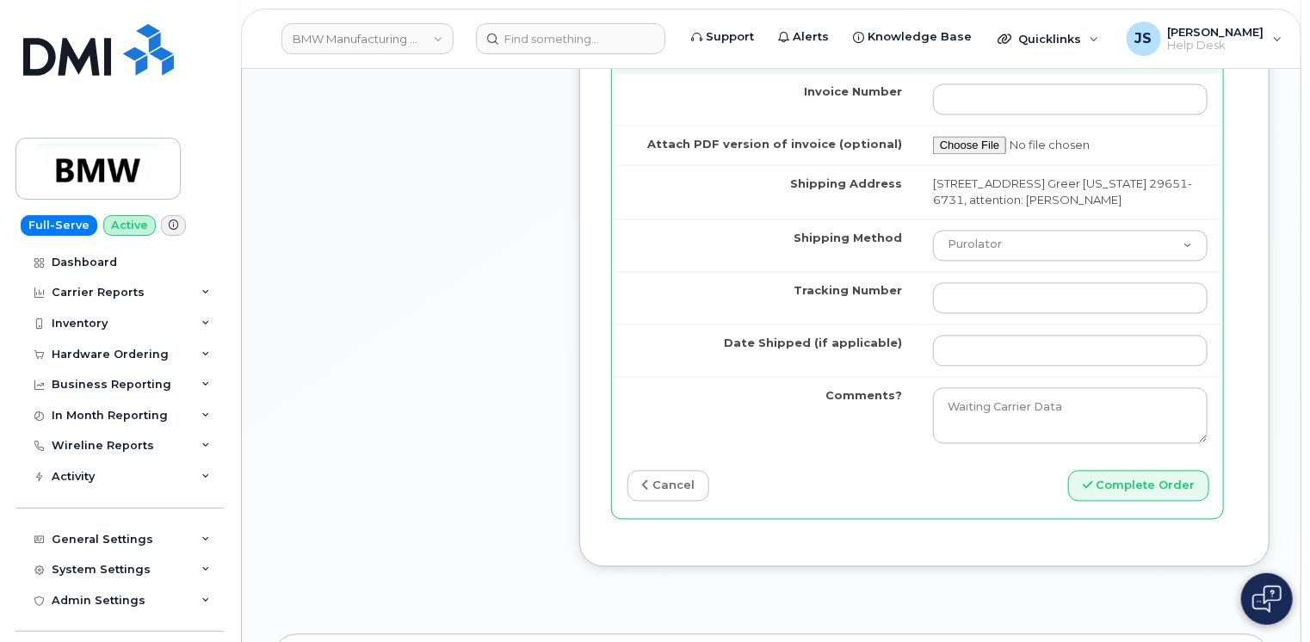
scroll to position [1635, 0]
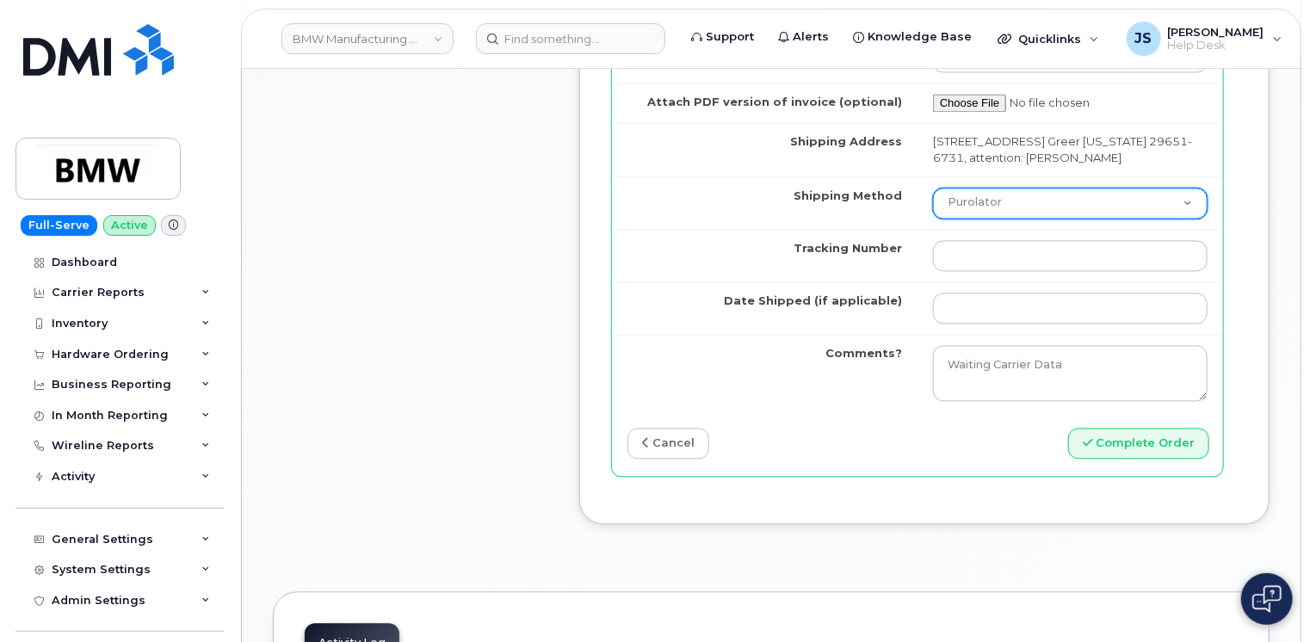
type input "8646521008"
click at [1048, 219] on select "Purolator UPS FedEx Canada Post Courier Other Drop Off Pick Up" at bounding box center [1070, 203] width 275 height 31
select select "UPS"
click at [933, 219] on select "Purolator UPS FedEx Canada Post Courier Other Drop Off Pick Up" at bounding box center [1070, 203] width 275 height 31
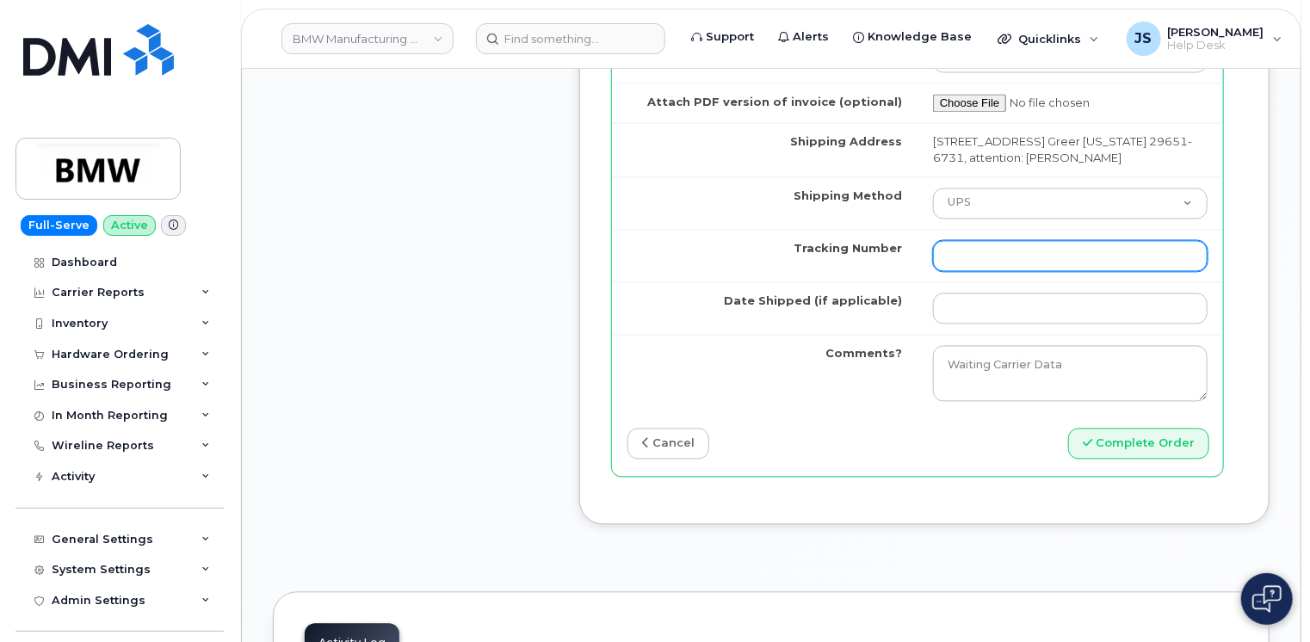
click at [976, 272] on input "Tracking Number" at bounding box center [1070, 256] width 275 height 31
type input "N/A"
click at [916, 335] on td "Date Shipped (if applicable)" at bounding box center [765, 308] width 306 height 52
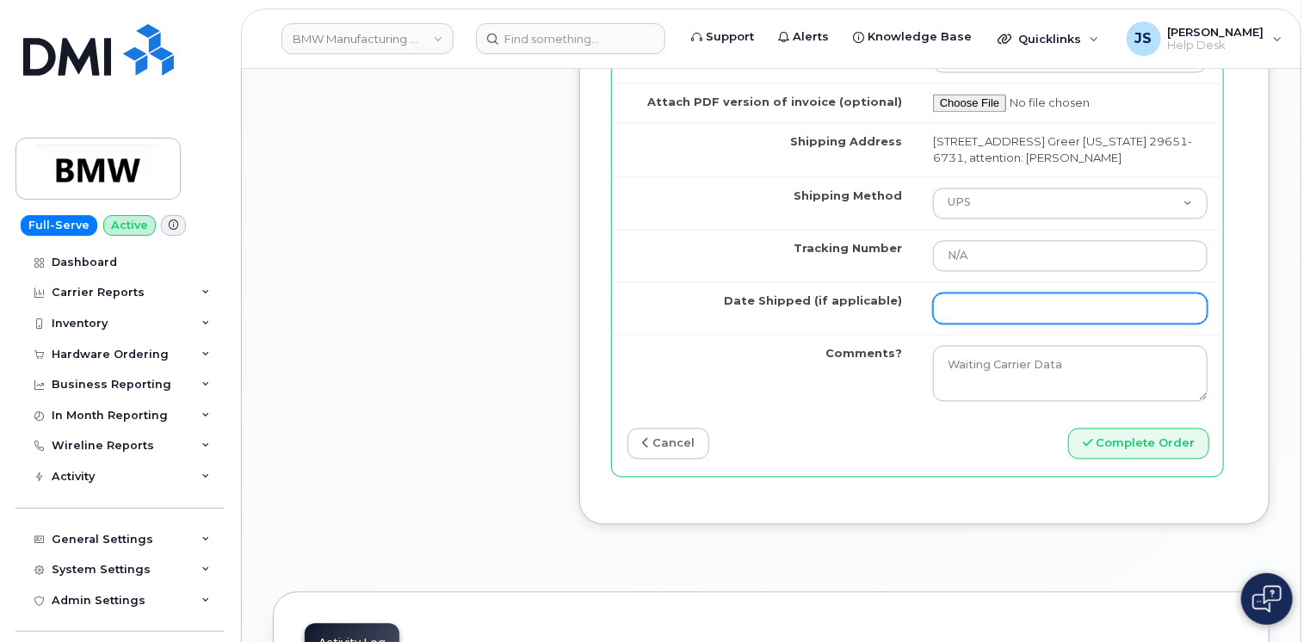
click at [996, 324] on input "Date Shipped (if applicable)" at bounding box center [1070, 308] width 275 height 31
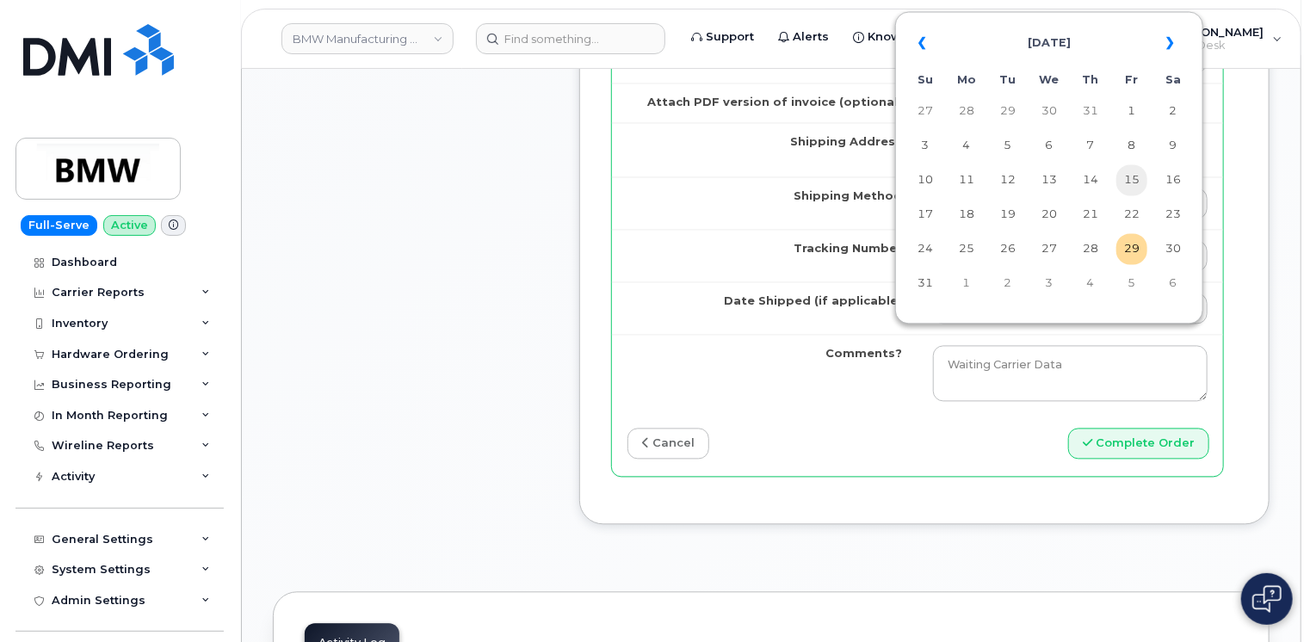
click at [1143, 188] on td "15" at bounding box center [1131, 180] width 31 height 31
type input "2025-08-15"
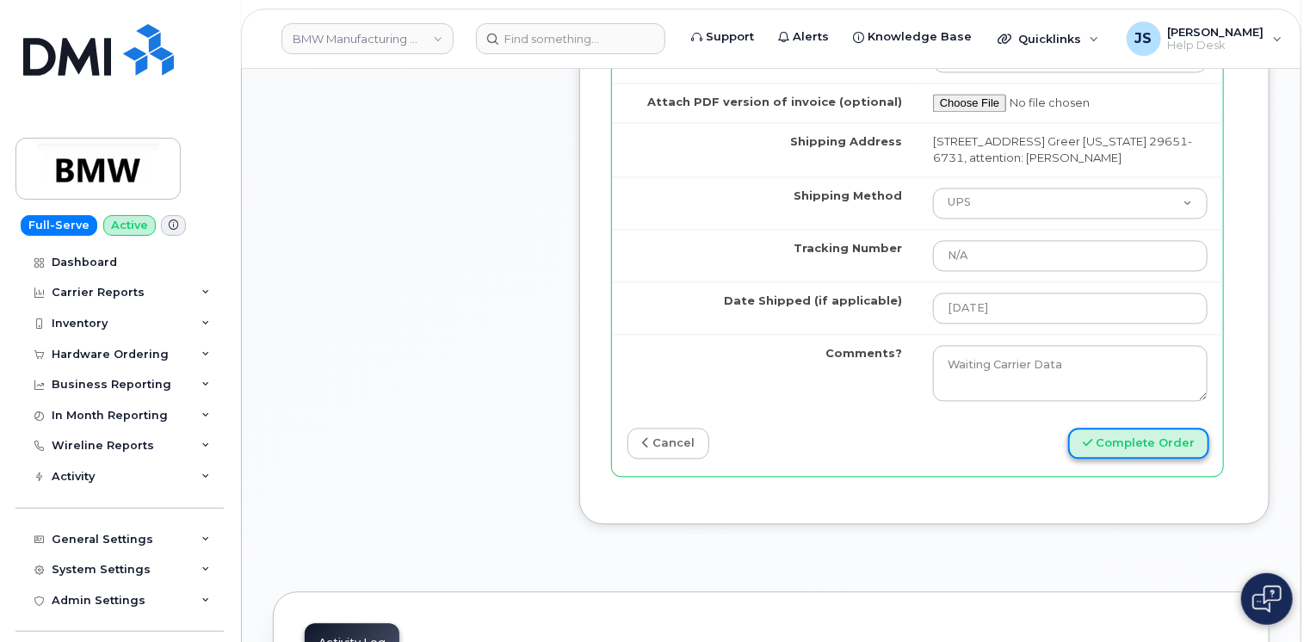
click at [1160, 460] on button "Complete Order" at bounding box center [1138, 445] width 141 height 32
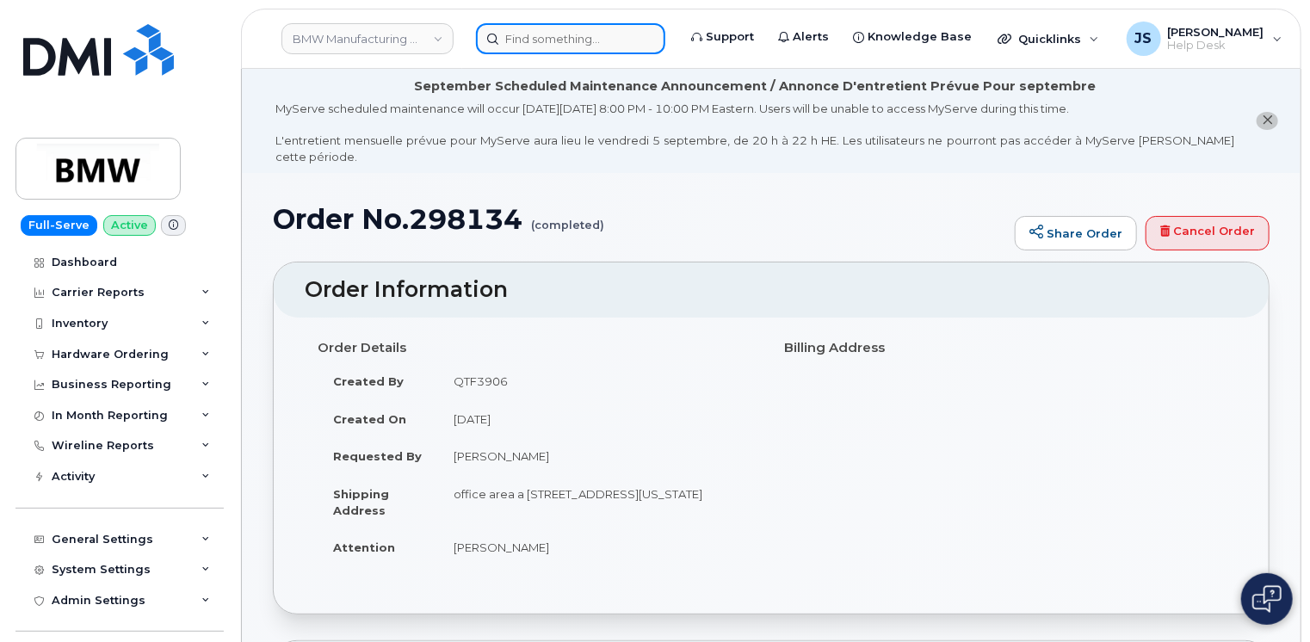
click at [534, 28] on input at bounding box center [570, 38] width 189 height 31
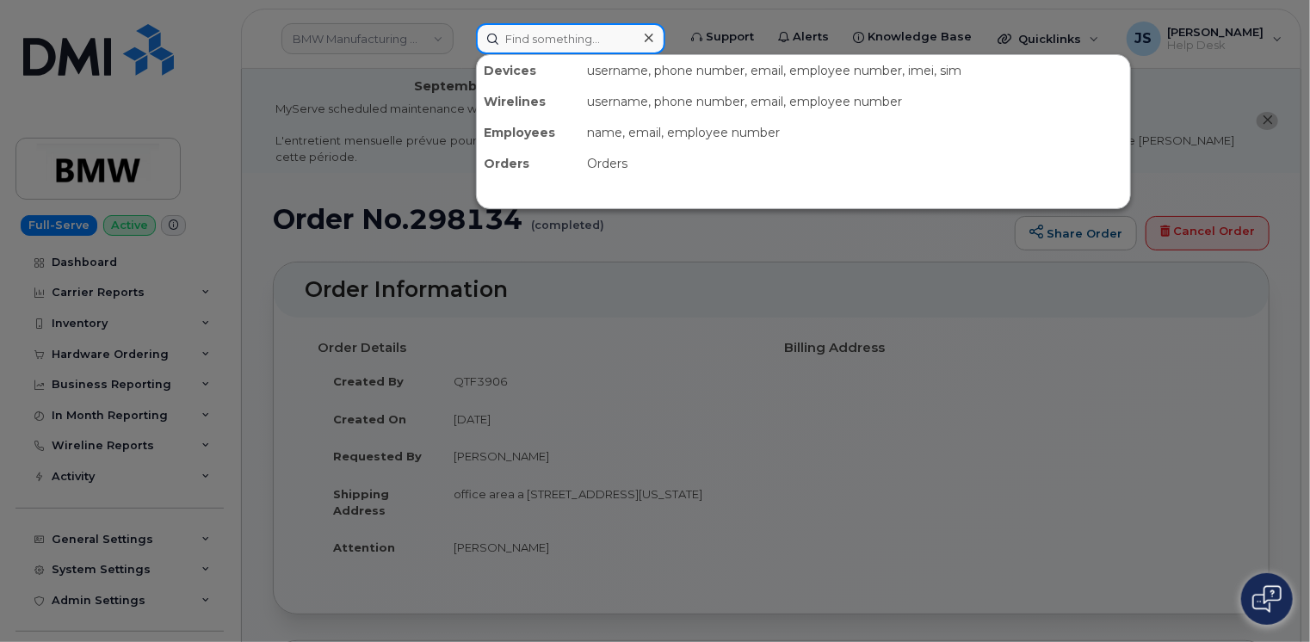
paste input "[PHONE_NUMBER]"
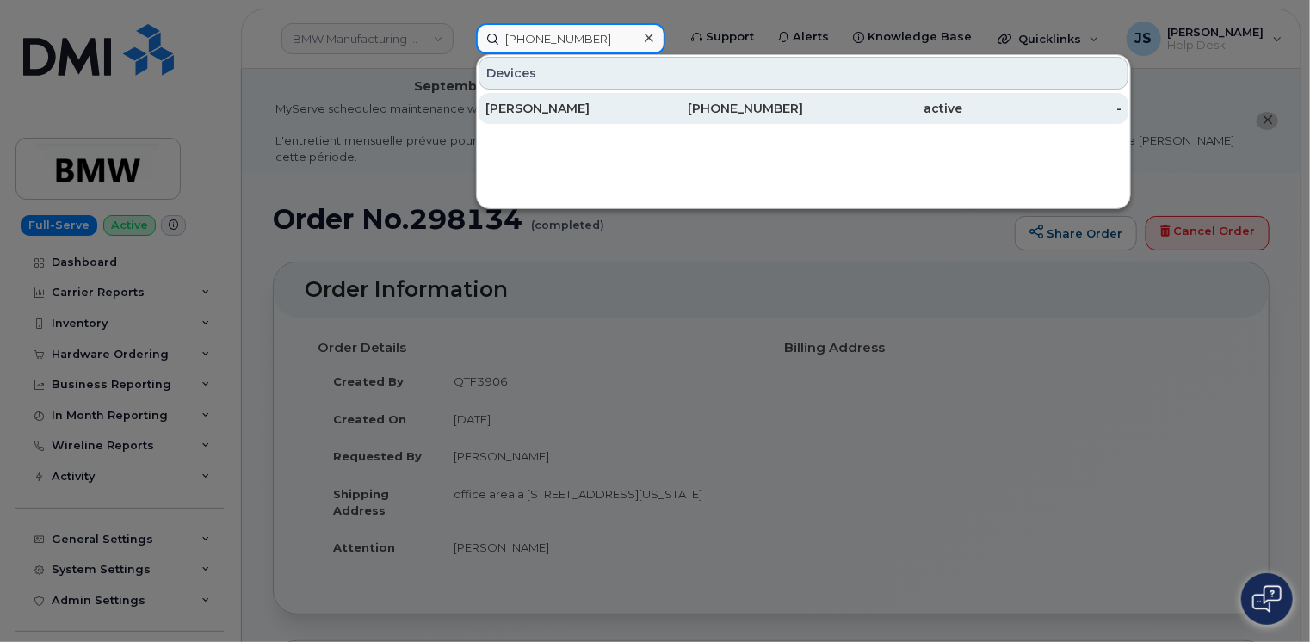
type input "[PHONE_NUMBER]"
click at [544, 107] on div "[PERSON_NAME]" at bounding box center [564, 108] width 159 height 17
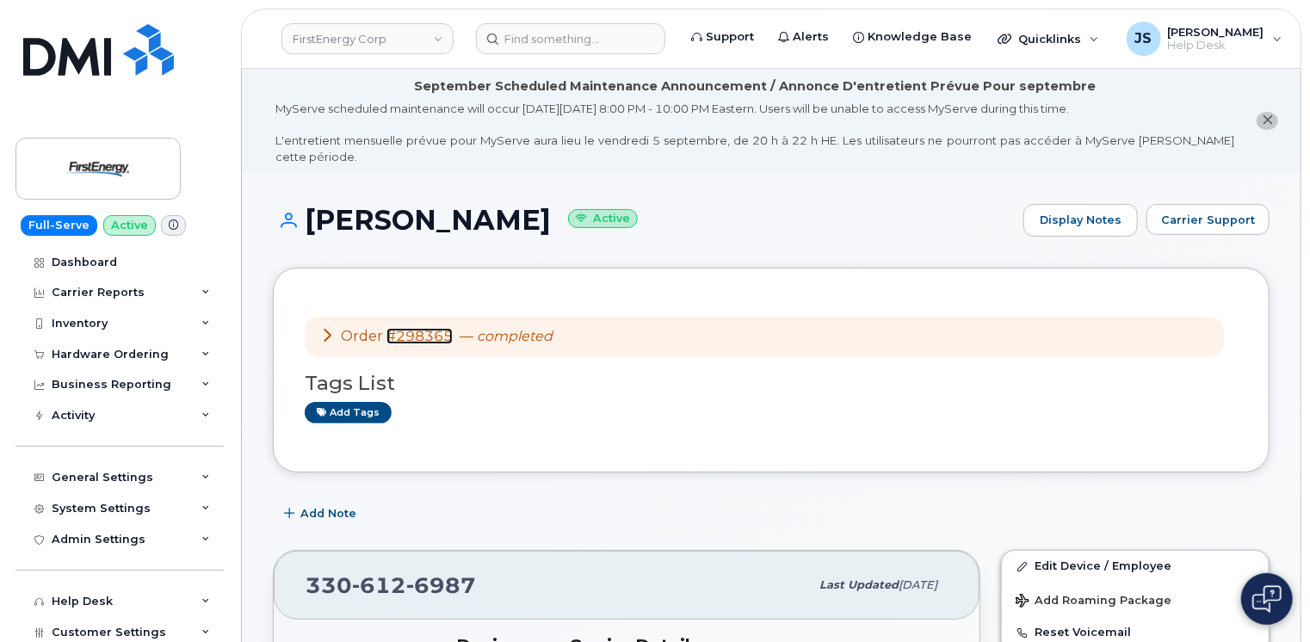
click at [422, 328] on link "#298365" at bounding box center [419, 336] width 66 height 16
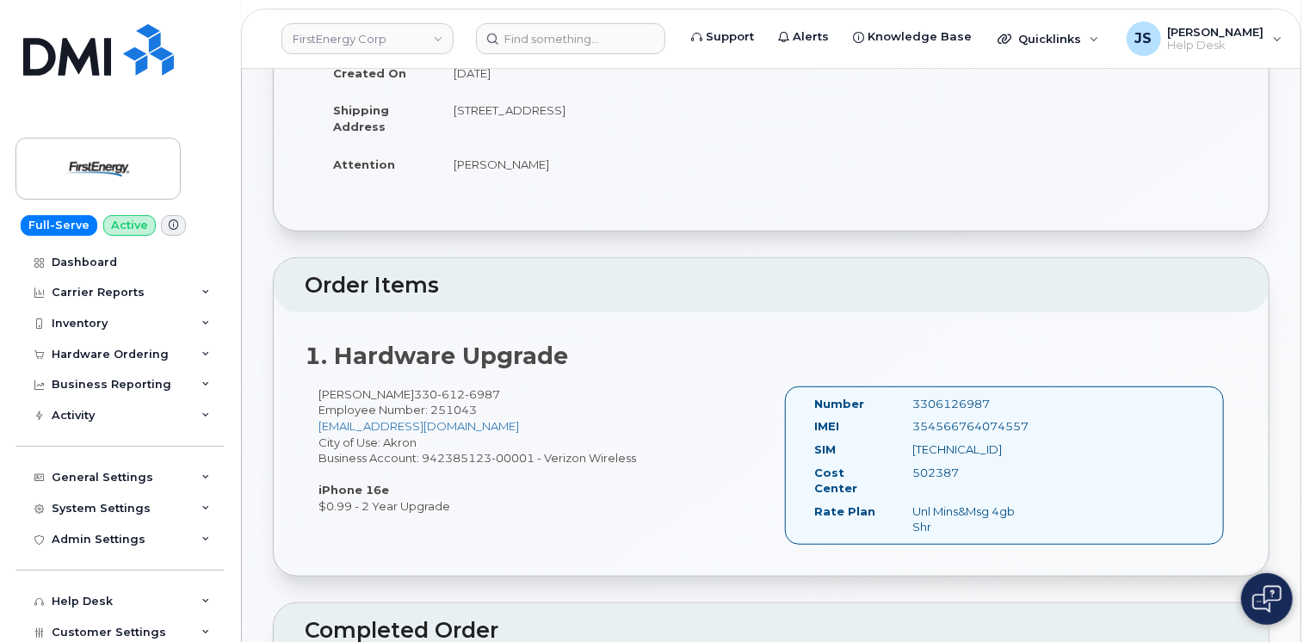
scroll to position [260, 0]
